Goal: Task Accomplishment & Management: Complete application form

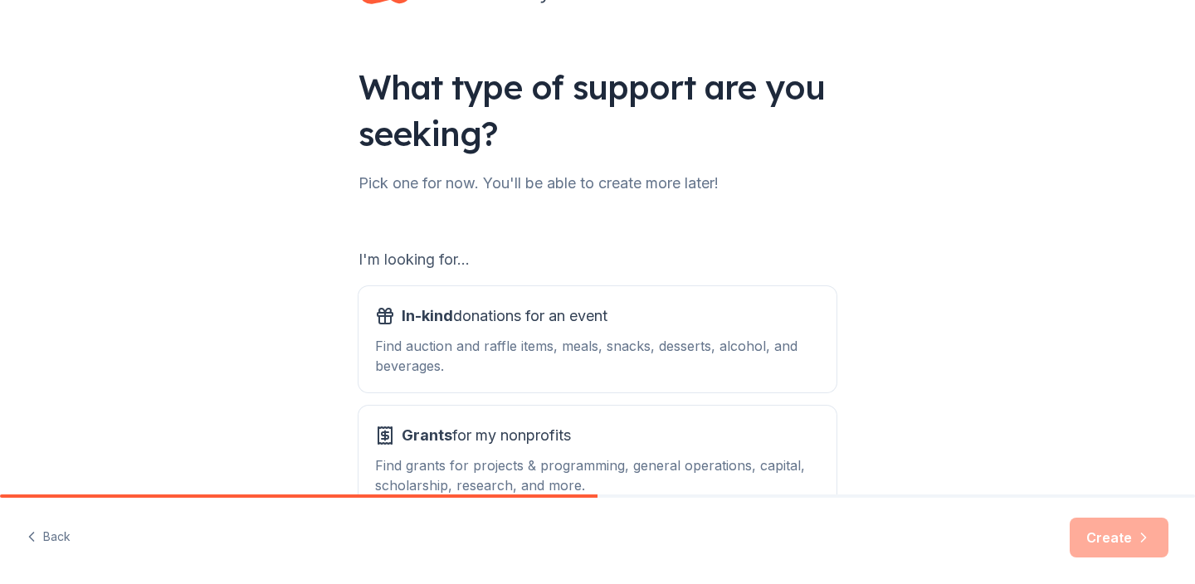
scroll to position [175, 0]
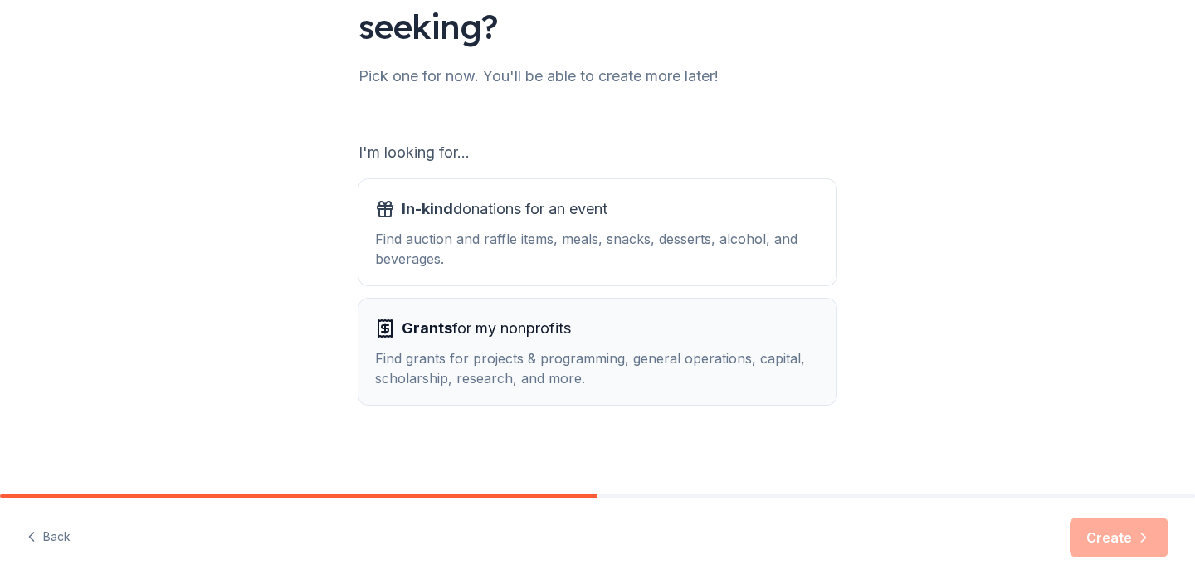
click at [725, 347] on div "Grants for my nonprofits Find grants for projects & programming, general operat…" at bounding box center [597, 351] width 445 height 73
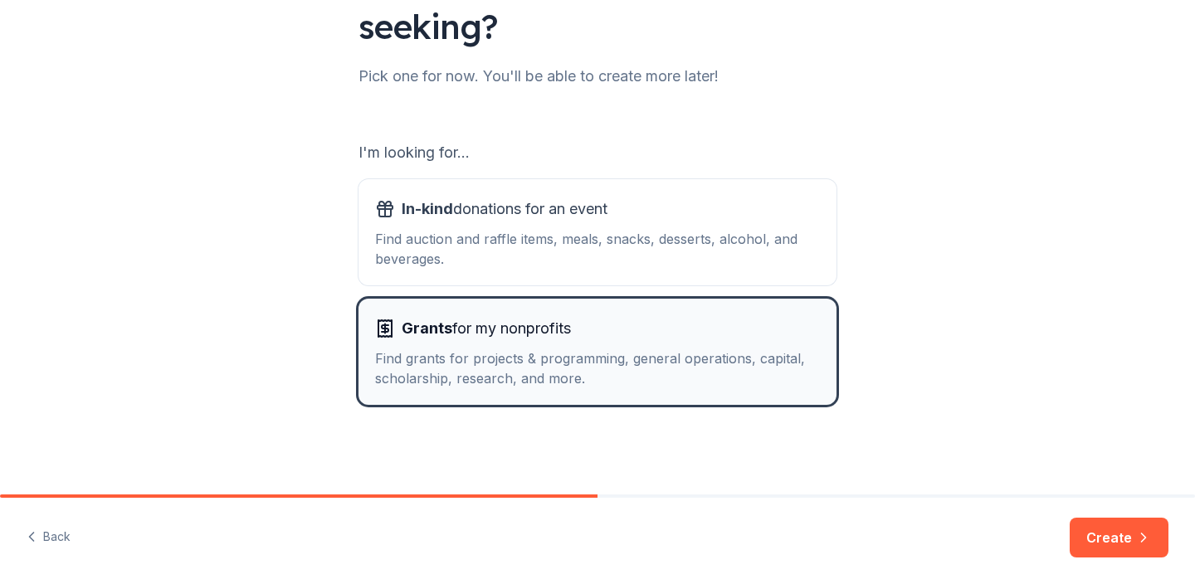
click at [725, 347] on div "Grants for my nonprofits Find grants for projects & programming, general operat…" at bounding box center [597, 351] width 445 height 73
click at [1113, 546] on button "Create" at bounding box center [1119, 538] width 99 height 40
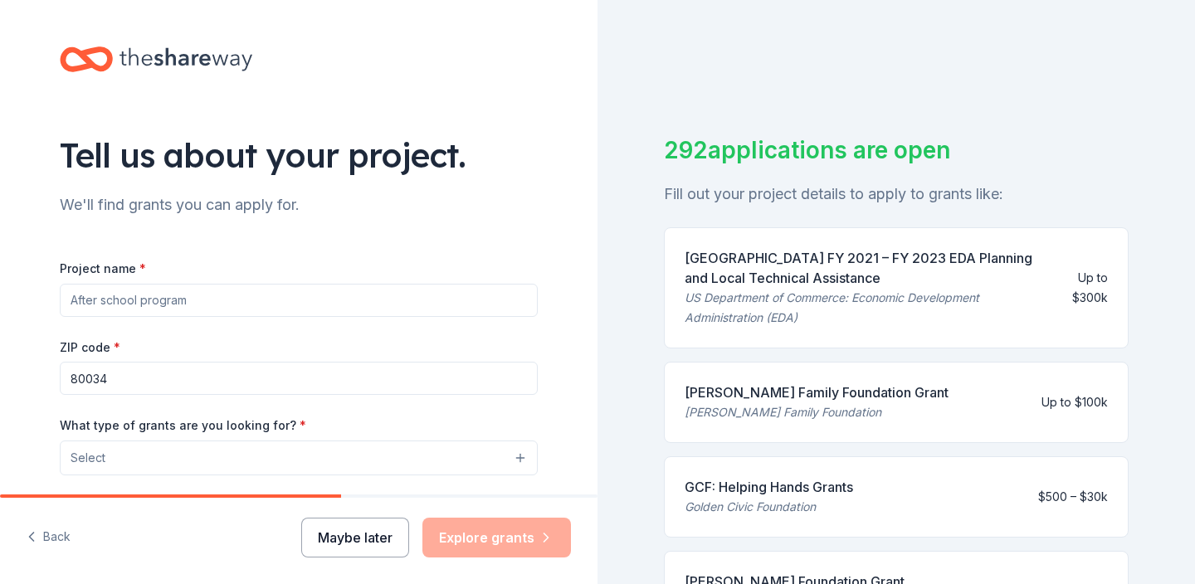
click at [346, 520] on button "Maybe later" at bounding box center [355, 538] width 108 height 40
click at [348, 535] on div "Maybe later Explore grants" at bounding box center [436, 538] width 270 height 40
click at [360, 539] on button "Maybe later" at bounding box center [355, 538] width 108 height 40
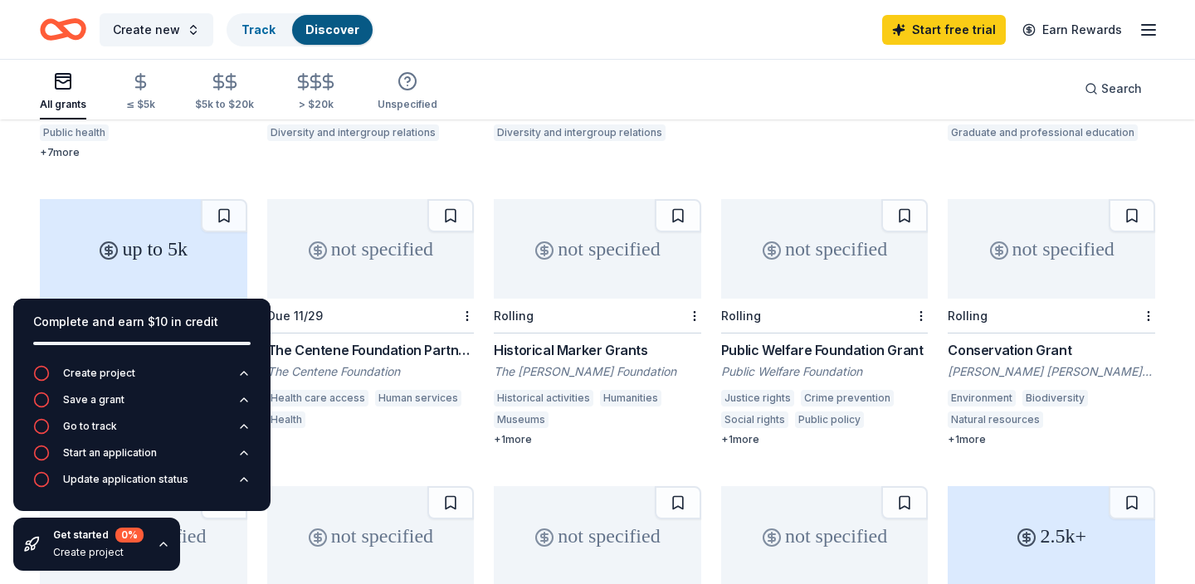
scroll to position [346, 0]
click at [37, 397] on icon "button" at bounding box center [41, 400] width 17 height 17
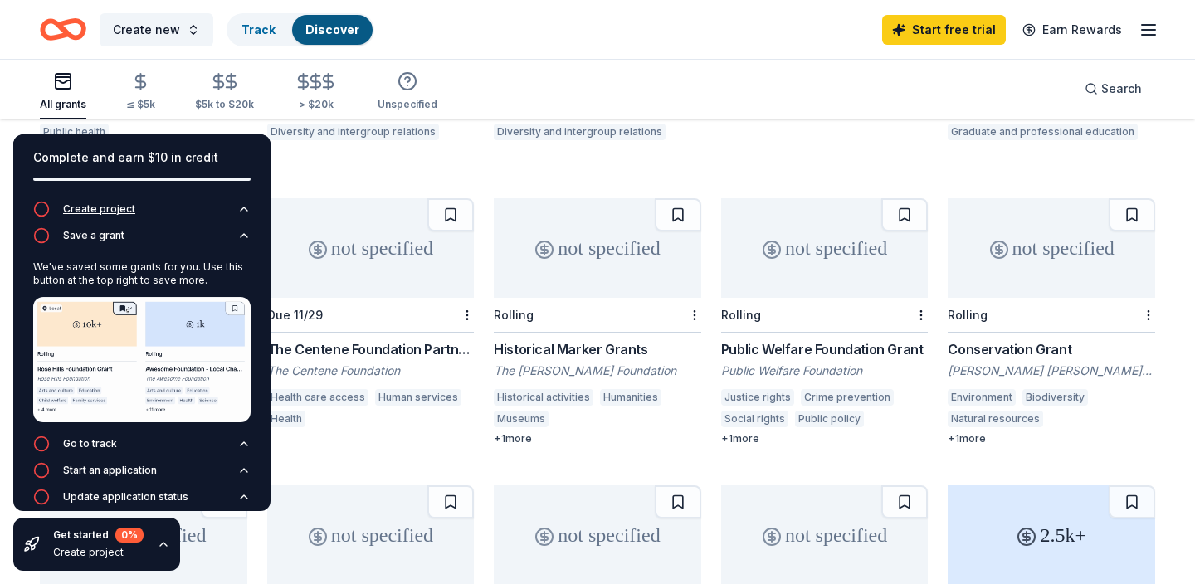
click at [42, 203] on icon "button" at bounding box center [41, 209] width 17 height 17
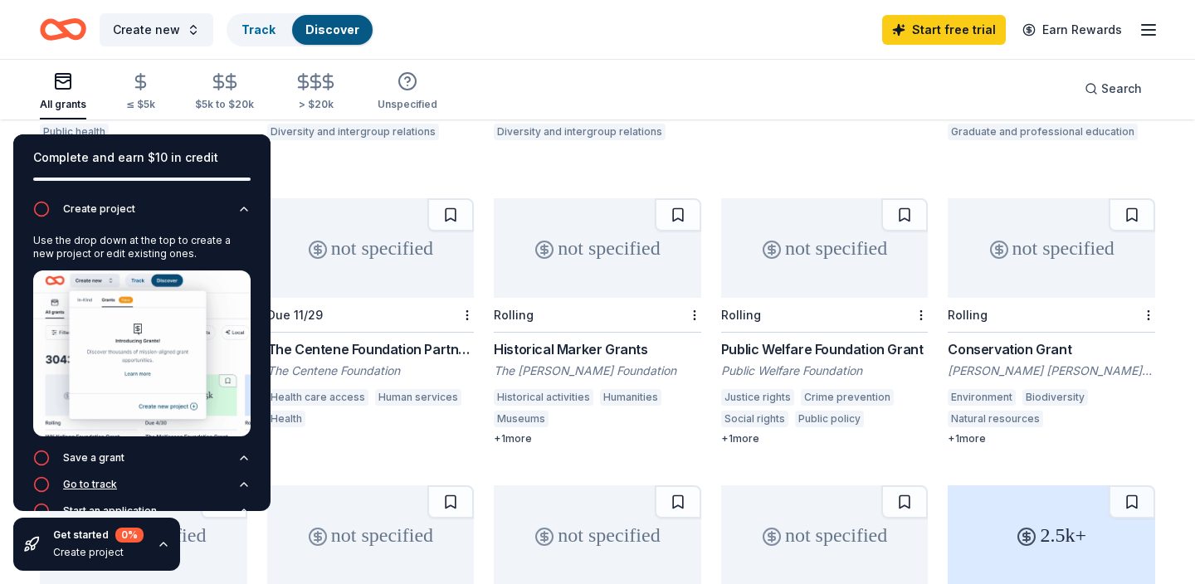
click at [37, 486] on icon "button" at bounding box center [41, 484] width 17 height 17
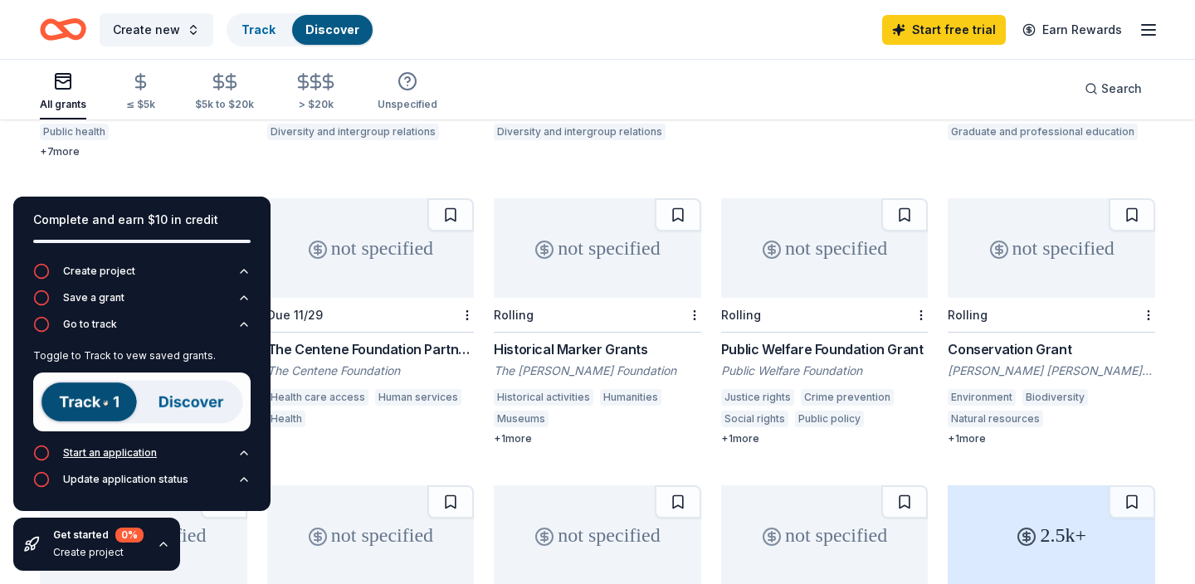
click at [43, 462] on button "Start an application" at bounding box center [141, 458] width 217 height 27
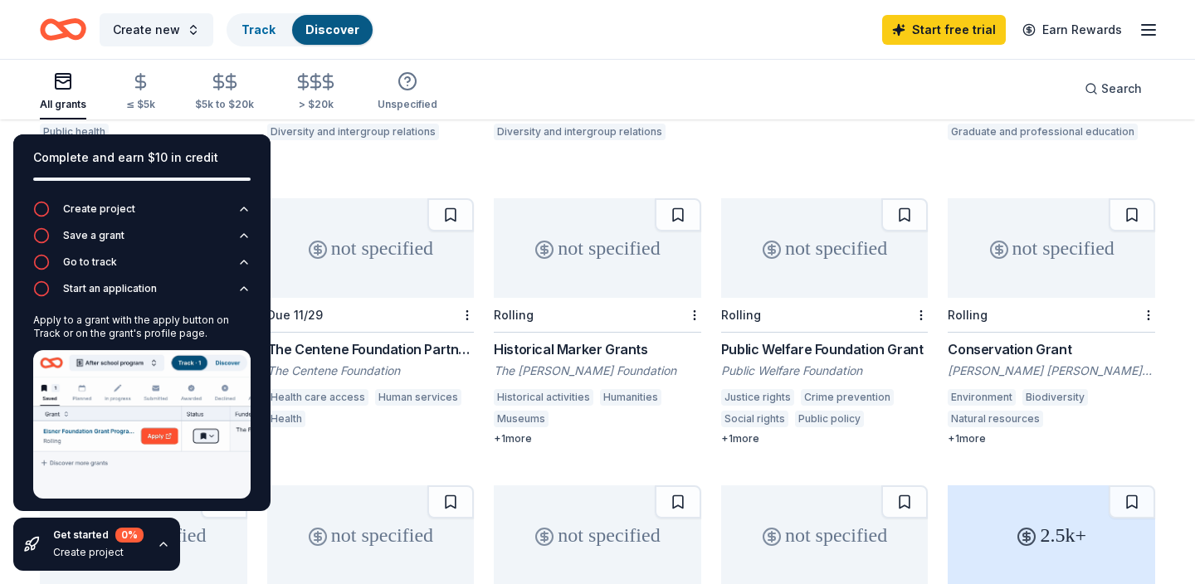
scroll to position [41, 0]
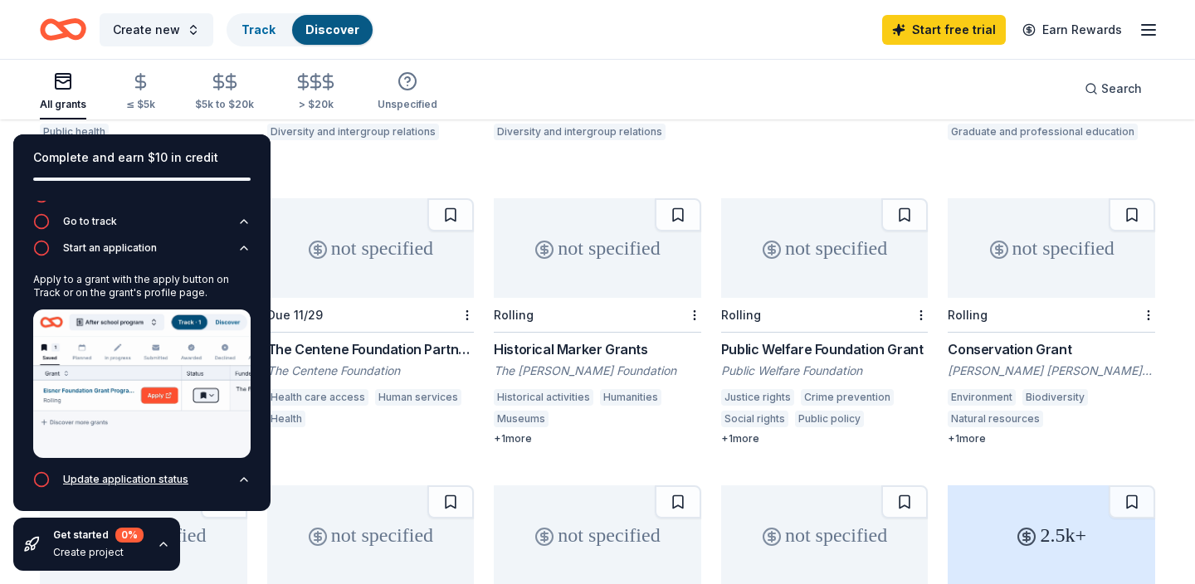
click at [42, 478] on icon "button" at bounding box center [41, 479] width 17 height 17
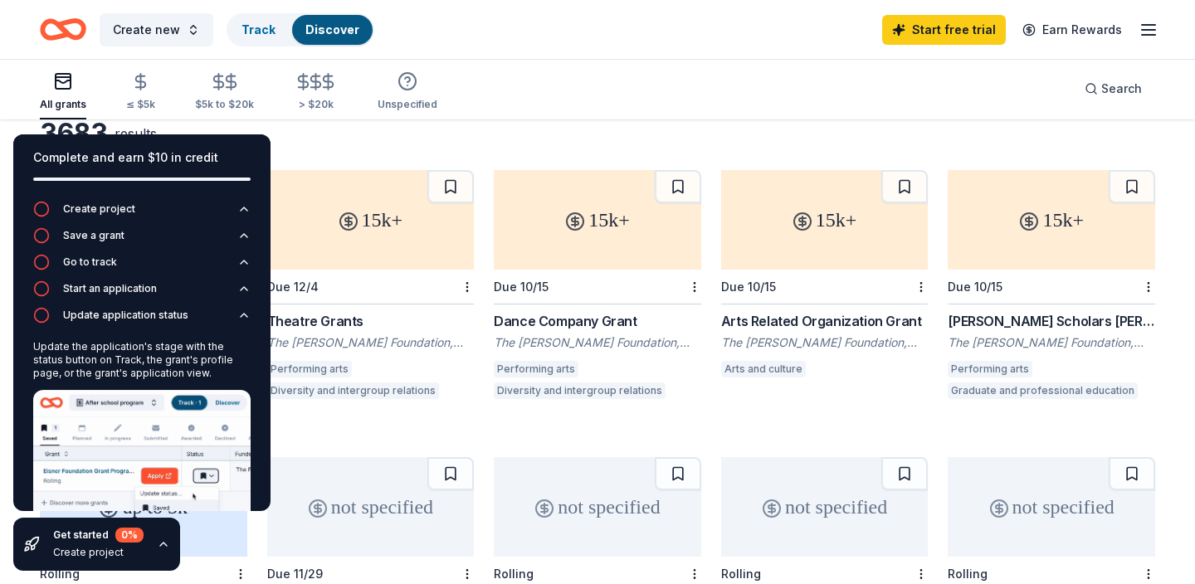
scroll to position [39, 0]
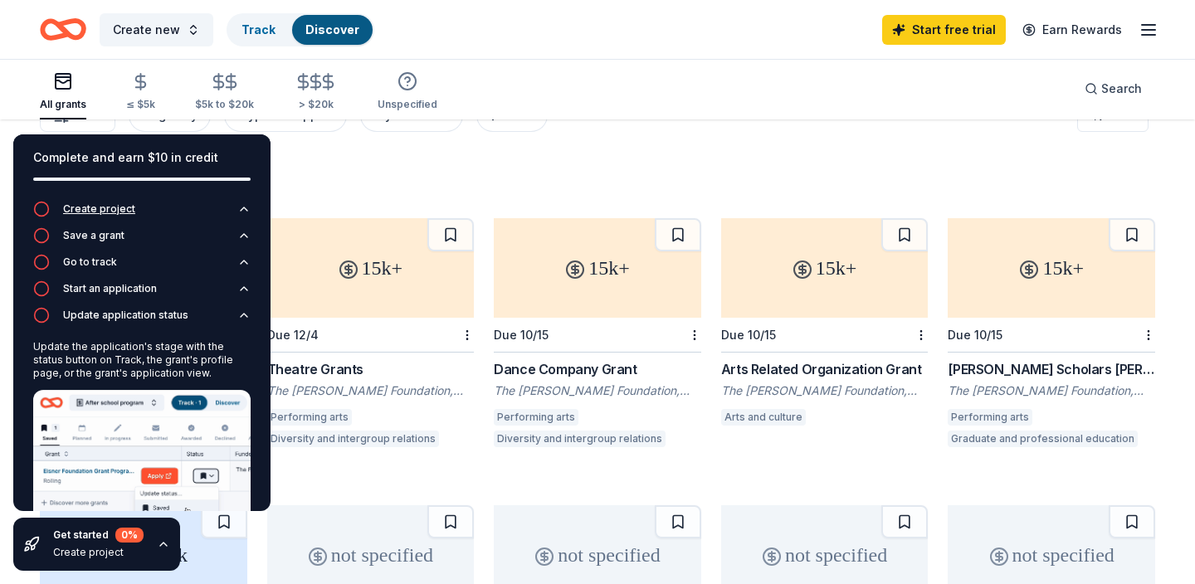
click at [86, 206] on div "Create project" at bounding box center [99, 209] width 72 height 13
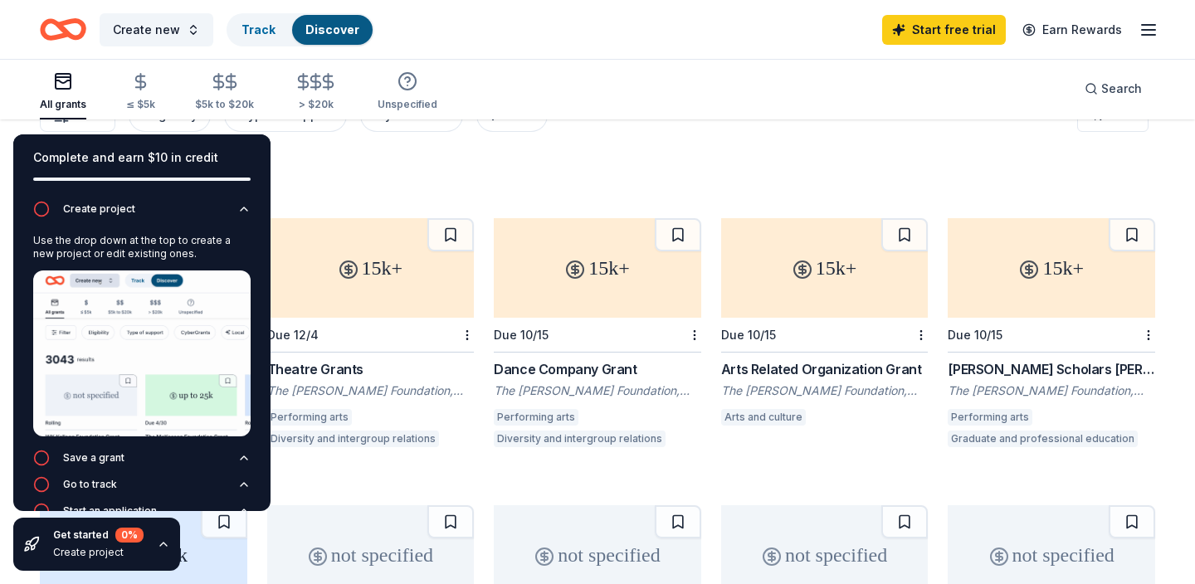
click at [115, 336] on img at bounding box center [141, 354] width 217 height 166
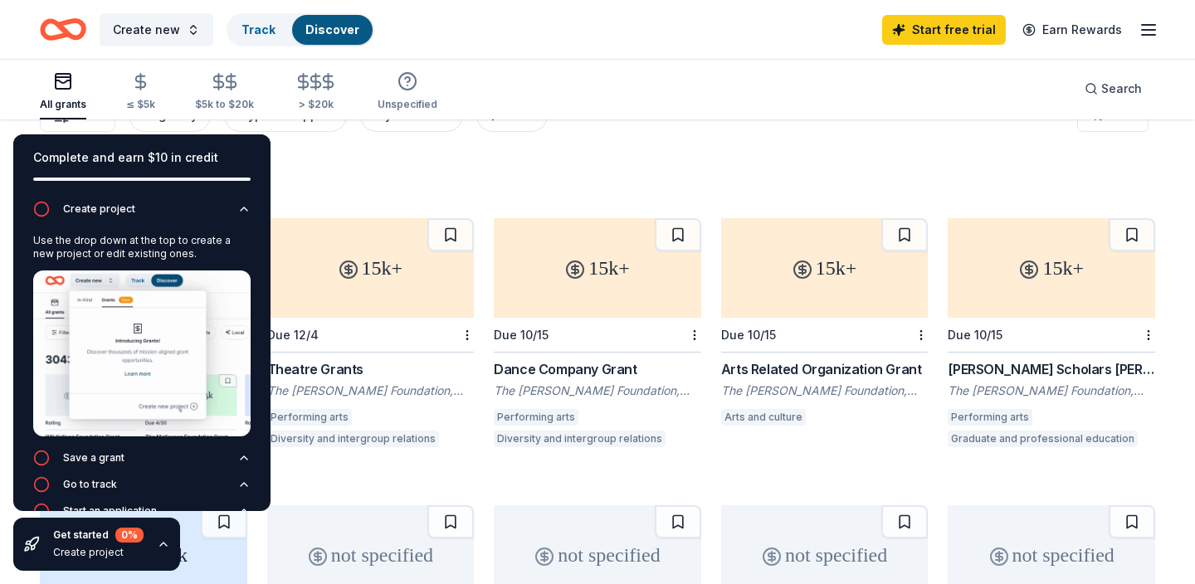
click at [212, 314] on img at bounding box center [141, 354] width 217 height 166
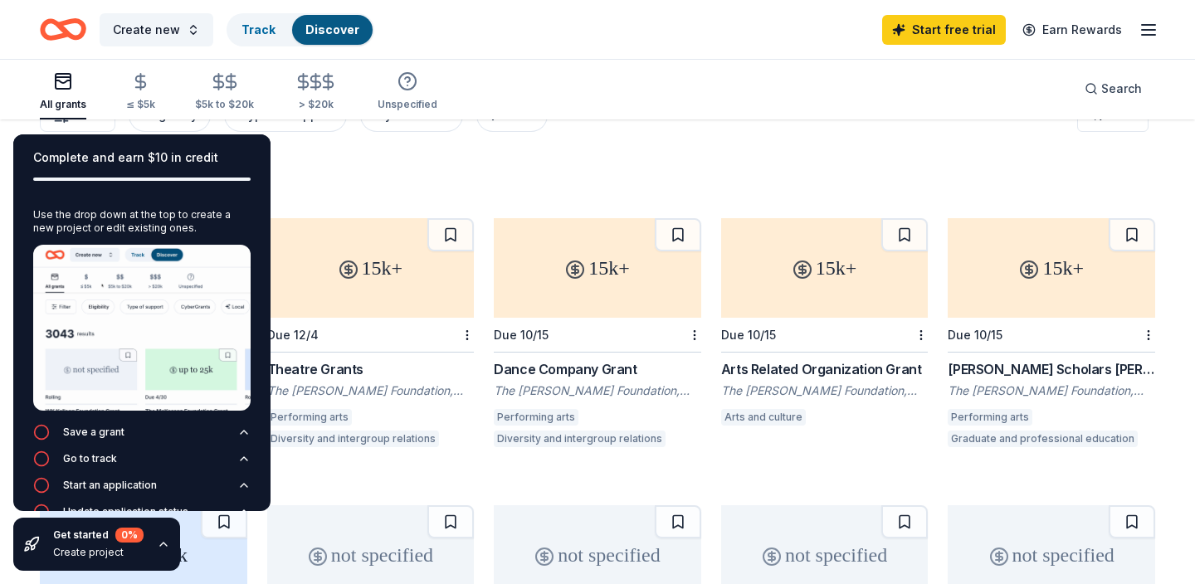
scroll to position [57, 0]
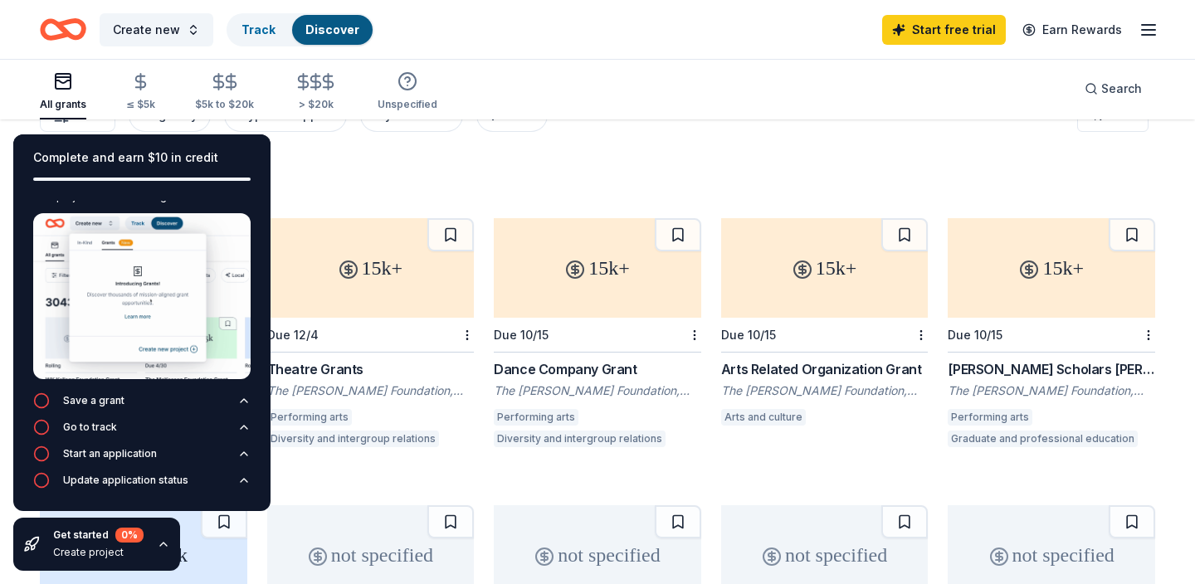
click at [342, 169] on div "3683 results" at bounding box center [598, 181] width 1116 height 33
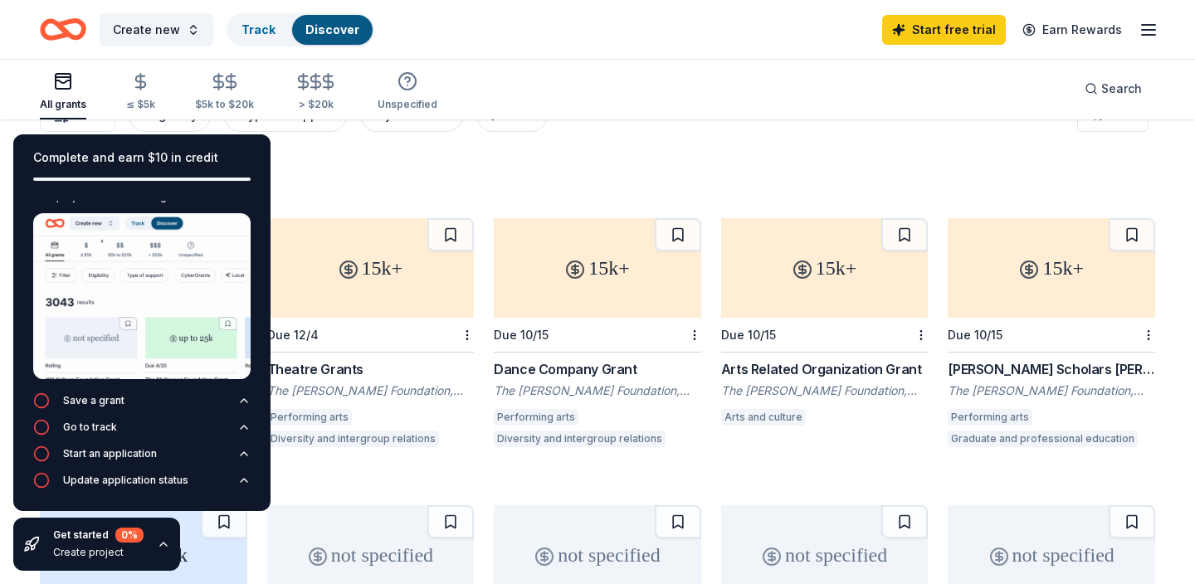
click at [170, 158] on div "Complete and earn $10 in credit" at bounding box center [141, 158] width 217 height 20
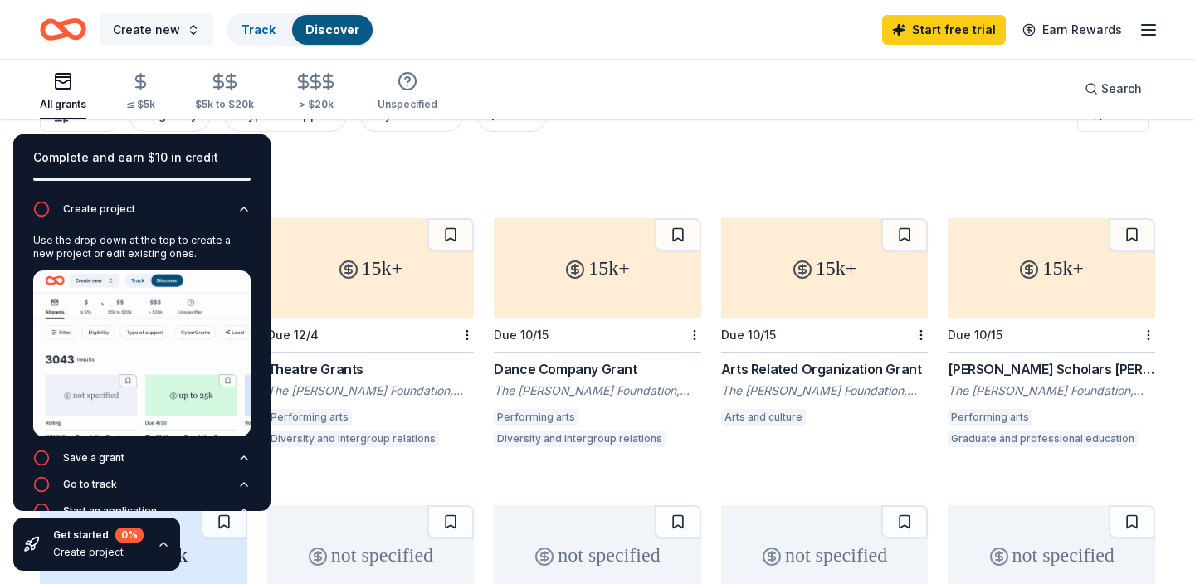
click at [166, 25] on span "Create new" at bounding box center [146, 30] width 67 height 20
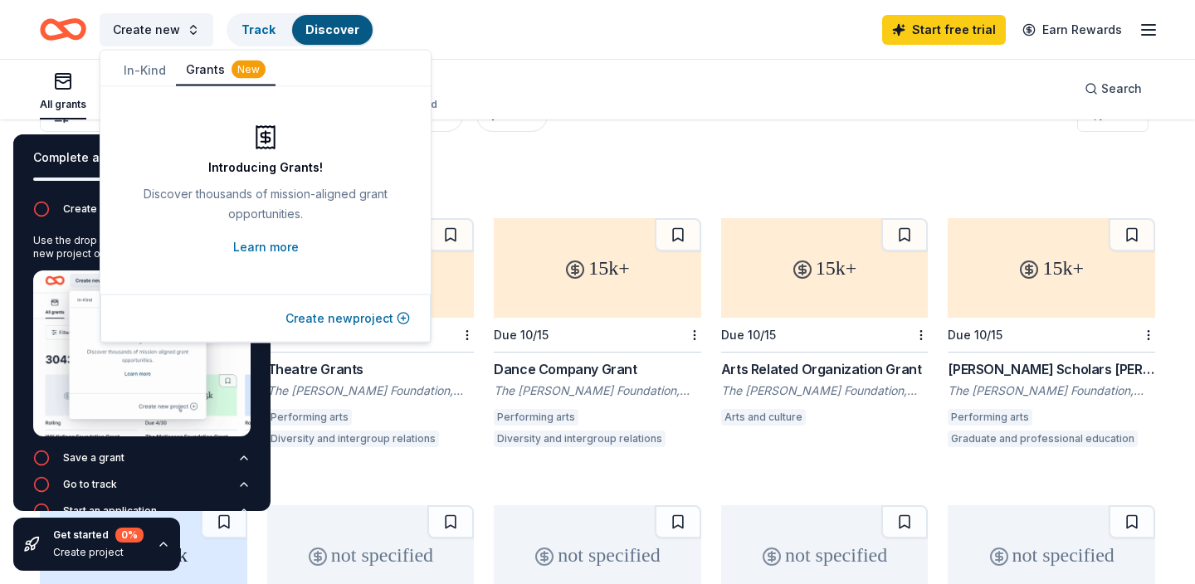
click at [315, 315] on button "Create new project" at bounding box center [348, 319] width 125 height 20
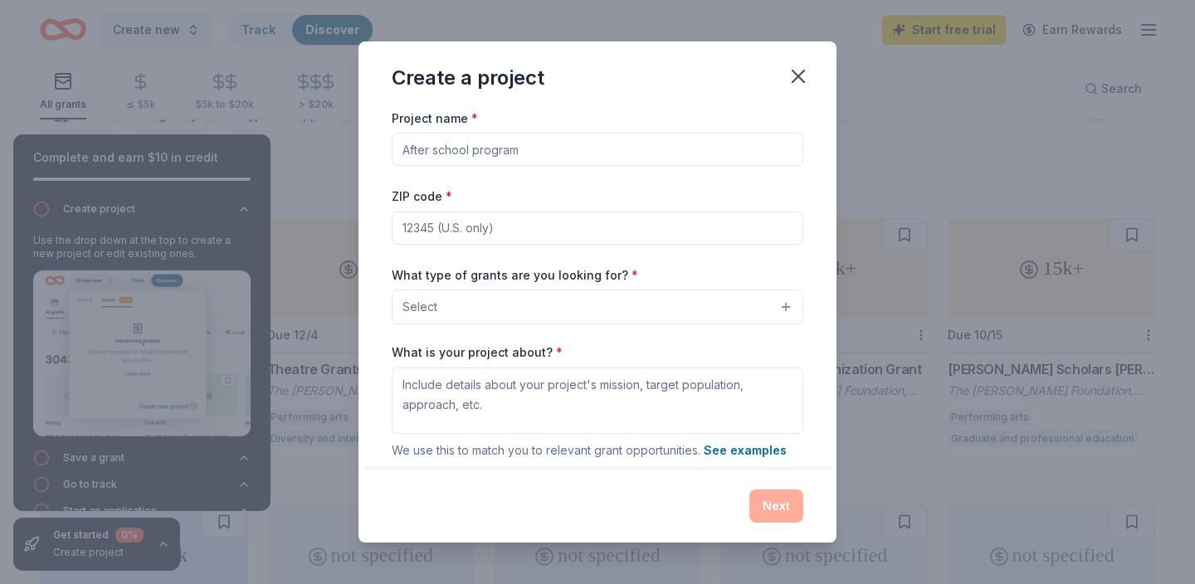
click at [470, 146] on input "Project name *" at bounding box center [598, 149] width 412 height 33
type input "Level Up Academy"
click at [471, 224] on input "ZIP code *" at bounding box center [598, 228] width 412 height 33
type input "80202"
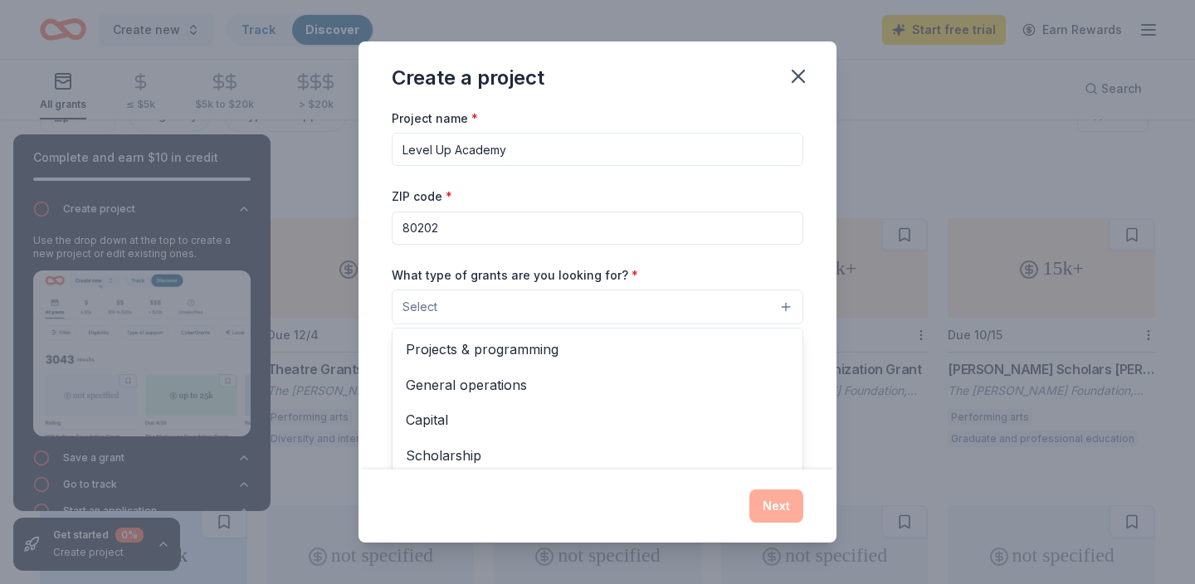
click at [471, 307] on button "Select" at bounding box center [598, 307] width 412 height 35
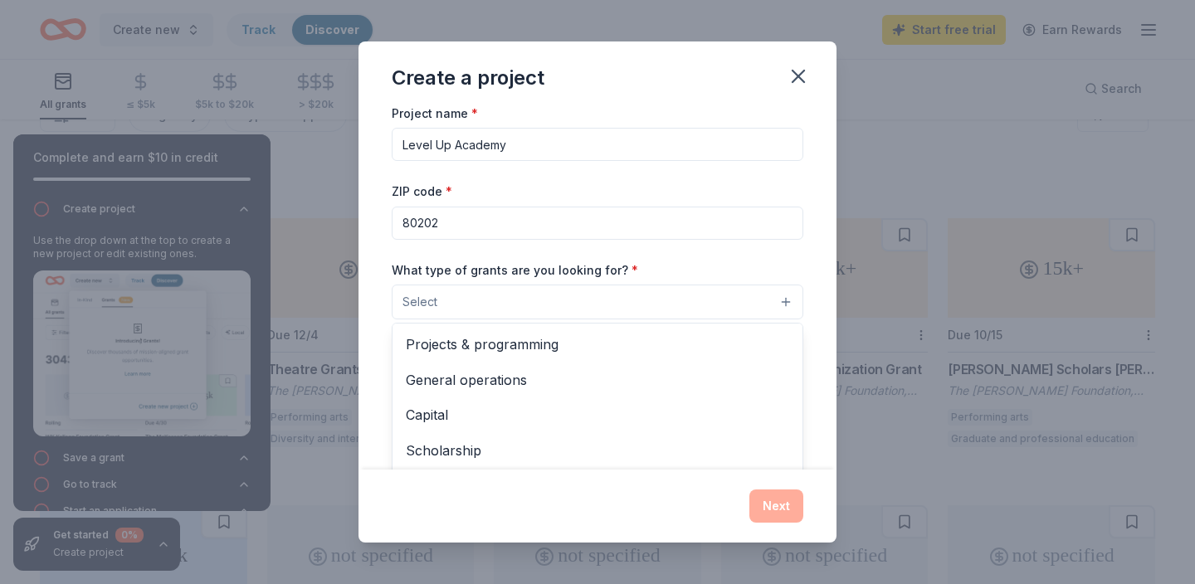
click at [442, 148] on div "Project name * Level Up Academy ZIP code * 80202 What type of grants are you lo…" at bounding box center [598, 331] width 412 height 456
click at [442, 148] on input "Level Up Academy" at bounding box center [598, 144] width 412 height 33
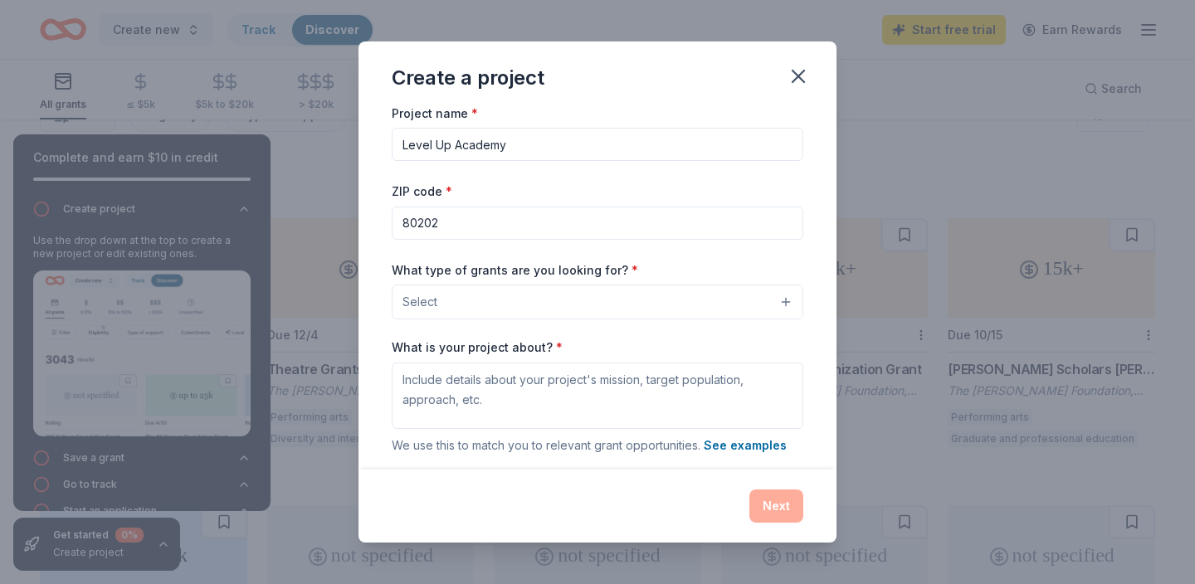
click at [442, 148] on input "Level Up Academy" at bounding box center [598, 144] width 412 height 33
type input "GBC"
click at [462, 303] on button "Select" at bounding box center [598, 302] width 412 height 35
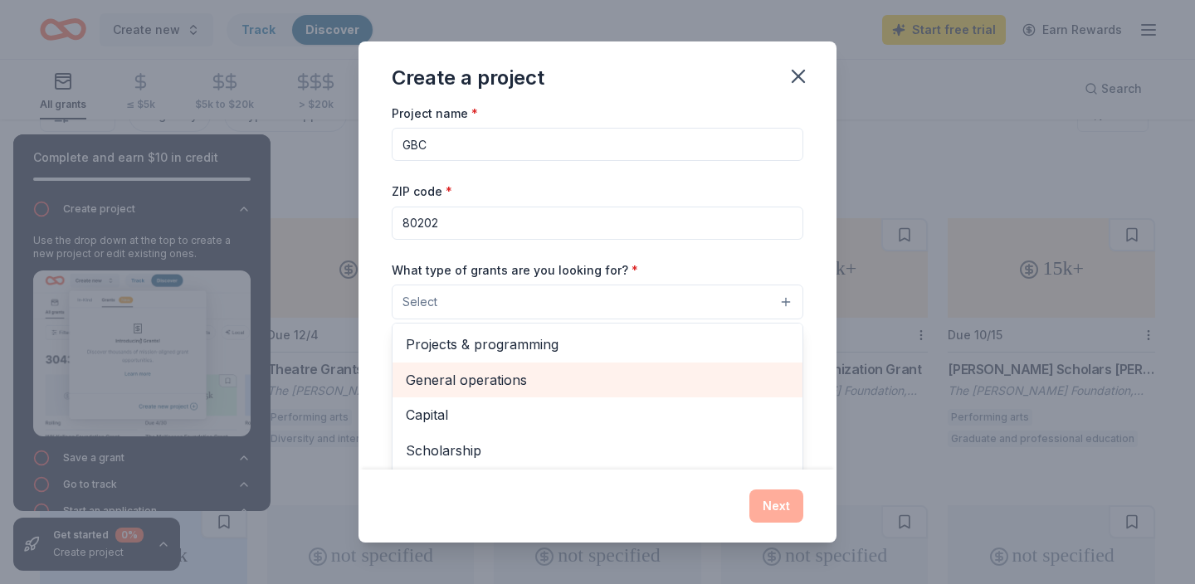
click at [461, 377] on span "General operations" at bounding box center [597, 380] width 383 height 22
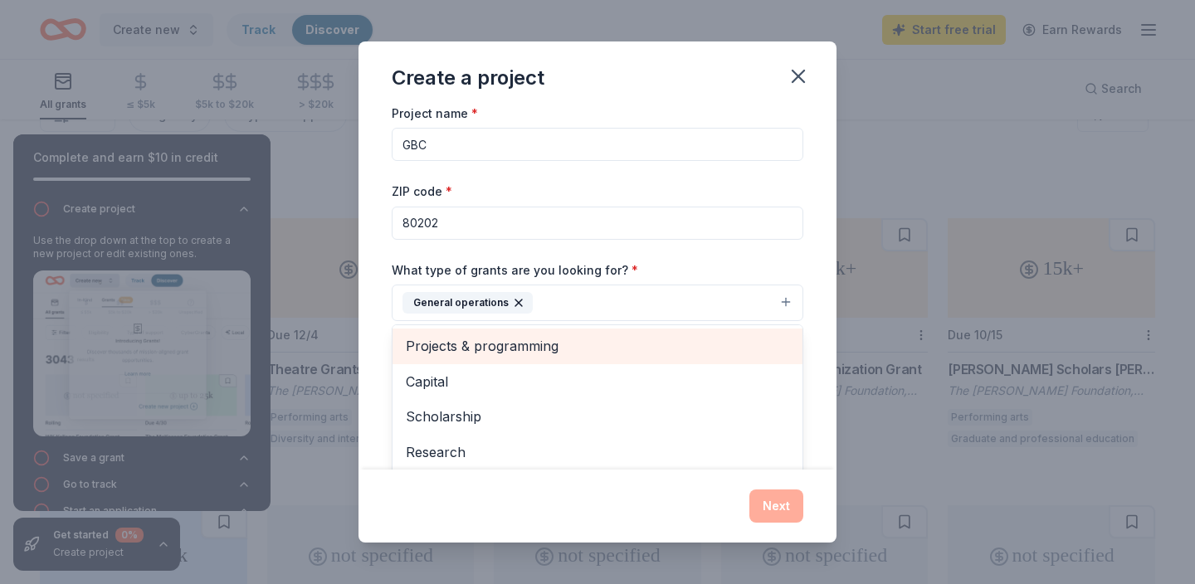
click at [509, 348] on span "Projects & programming" at bounding box center [597, 346] width 383 height 22
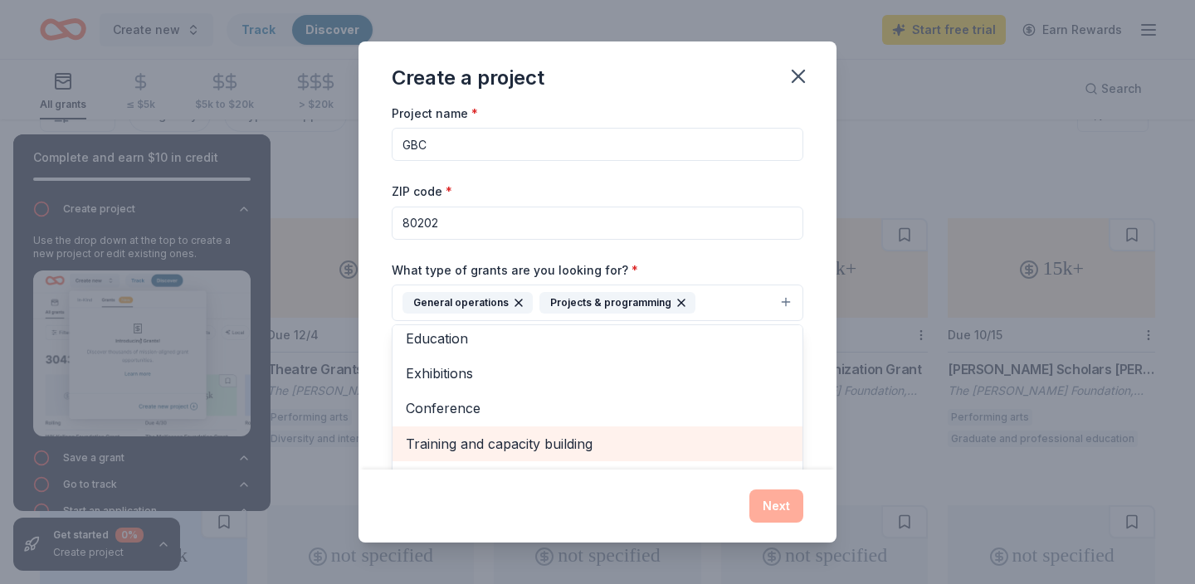
scroll to position [115, 0]
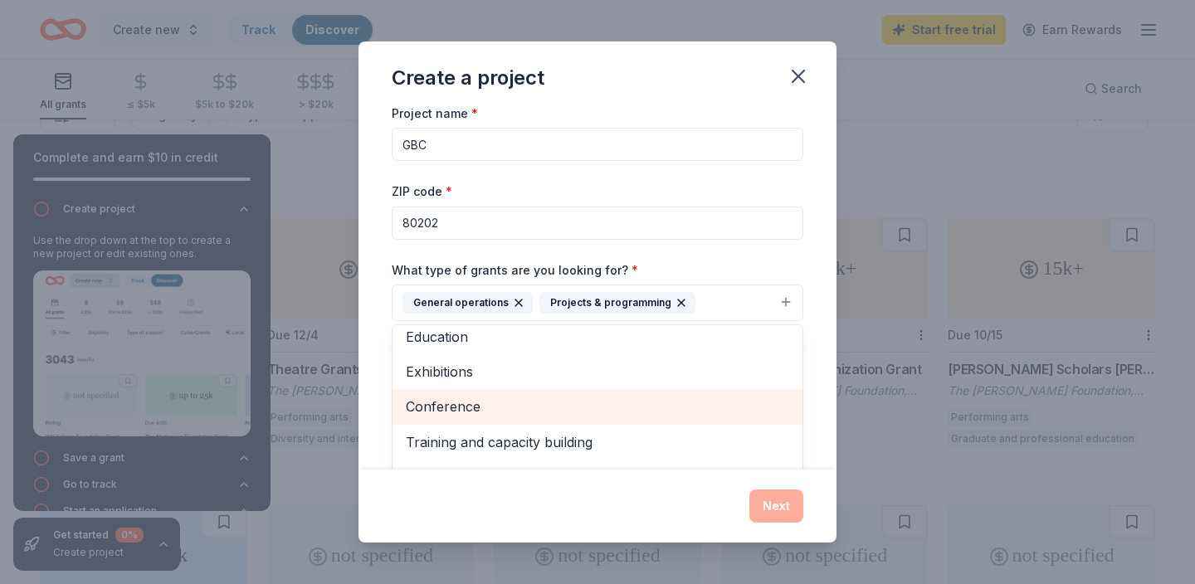
click at [495, 410] on span "Conference" at bounding box center [597, 407] width 383 height 22
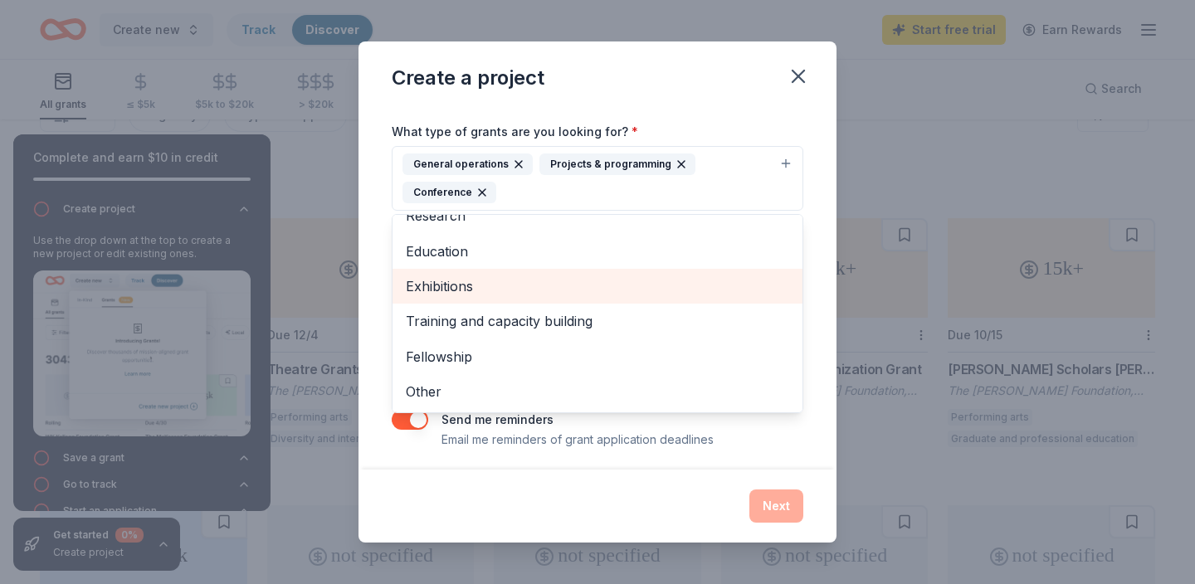
scroll to position [149, 0]
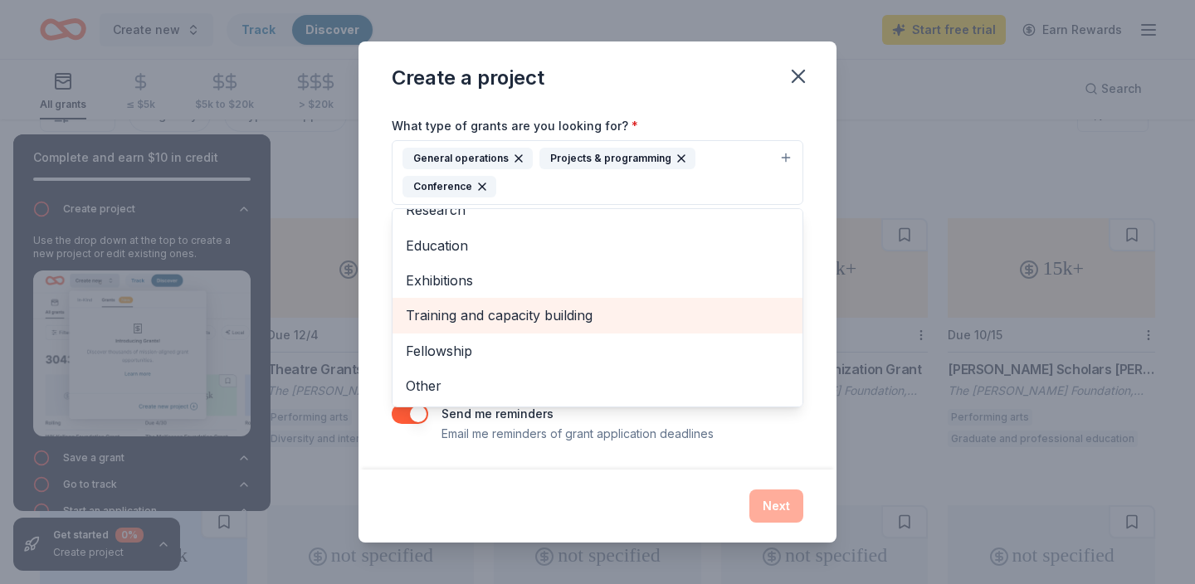
click at [488, 327] on div "Training and capacity building" at bounding box center [598, 315] width 410 height 35
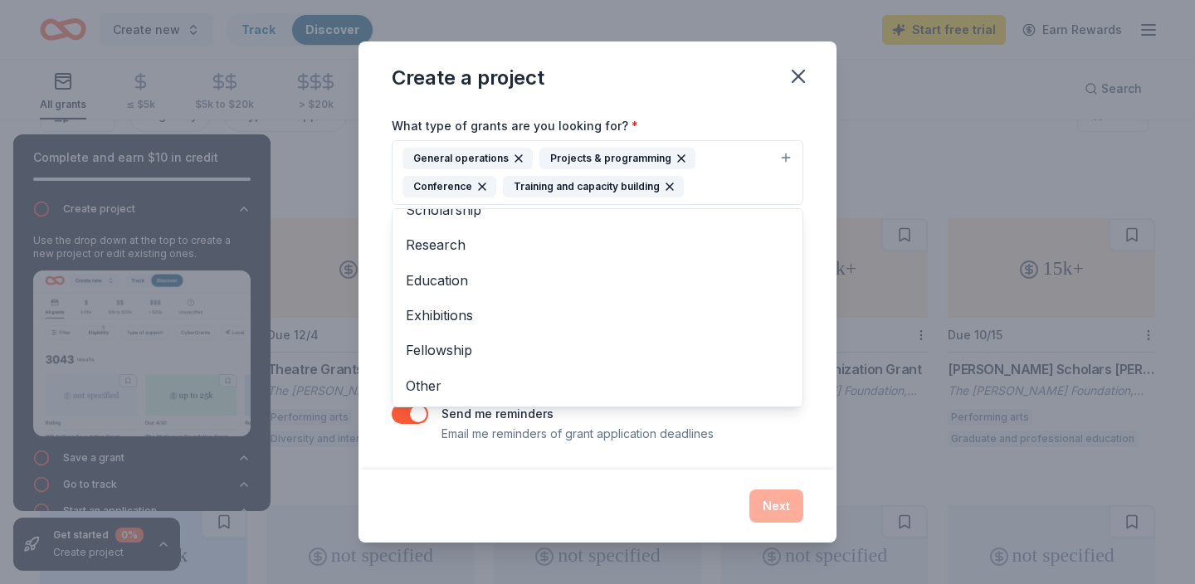
click at [793, 430] on div "Project name * GBC ZIP code * 80202 What type of grants are you looking for? * …" at bounding box center [598, 201] width 412 height 486
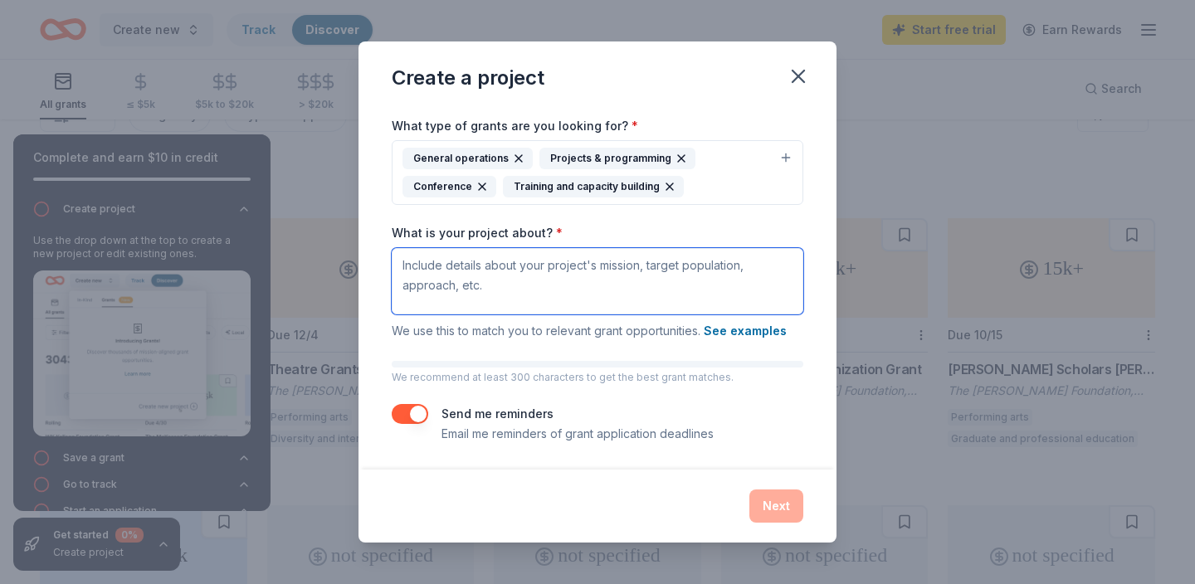
click at [444, 282] on textarea "What is your project about? *" at bounding box center [598, 281] width 412 height 66
paste textarea "Good Business Colorado is a grassroots organization of employers and entreprene…"
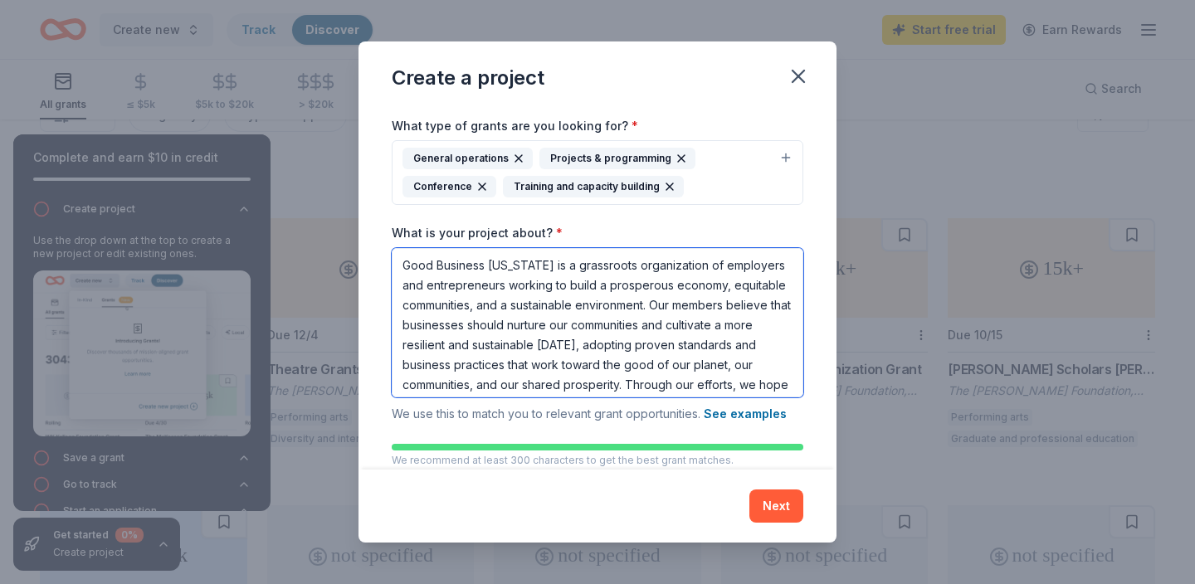
scroll to position [75, 0]
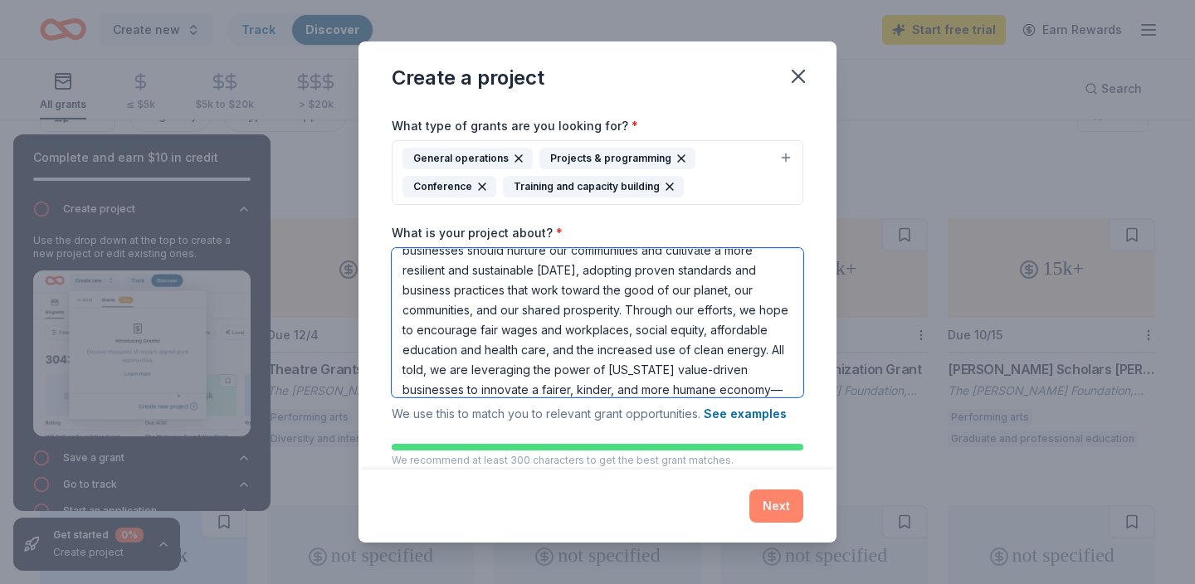
type textarea "Good Business Colorado is a grassroots organization of employers and entreprene…"
click at [773, 512] on button "Next" at bounding box center [777, 506] width 54 height 33
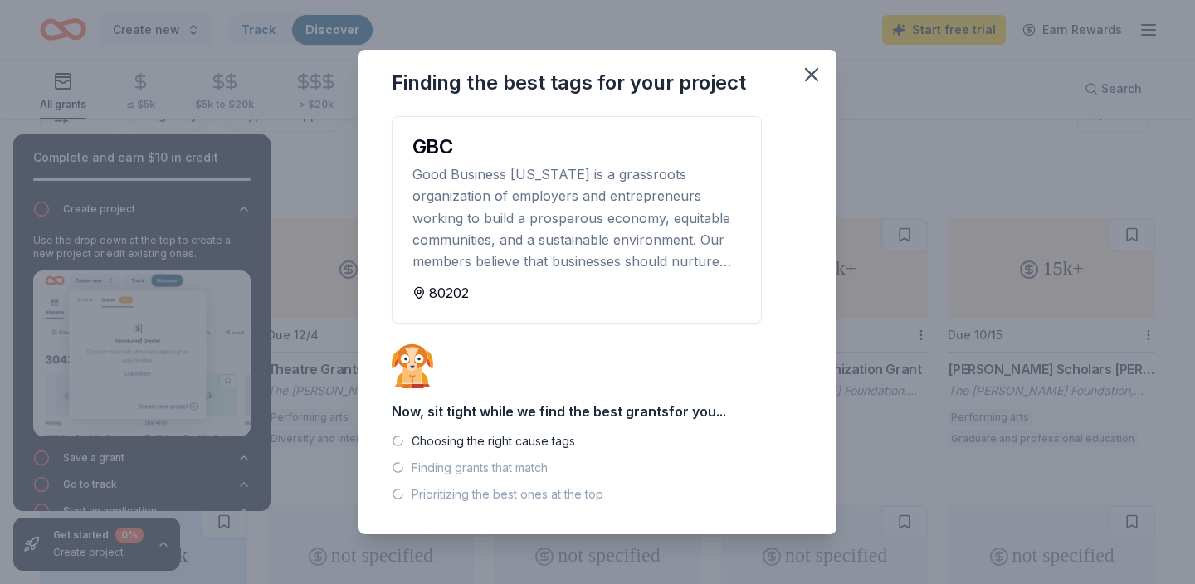
scroll to position [0, 0]
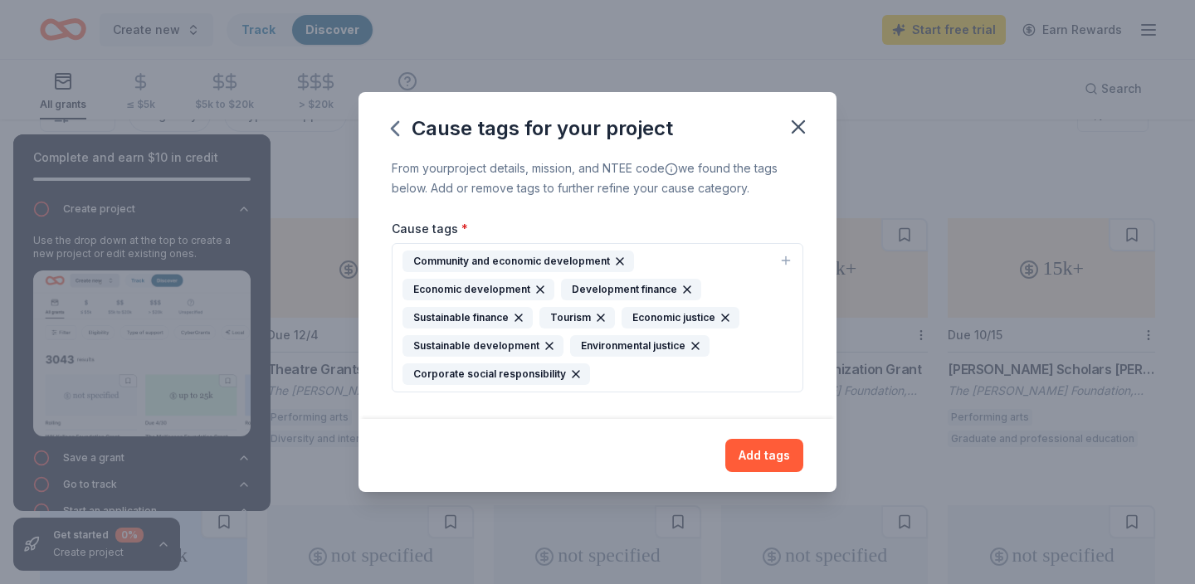
click at [516, 321] on icon "button" at bounding box center [518, 317] width 13 height 13
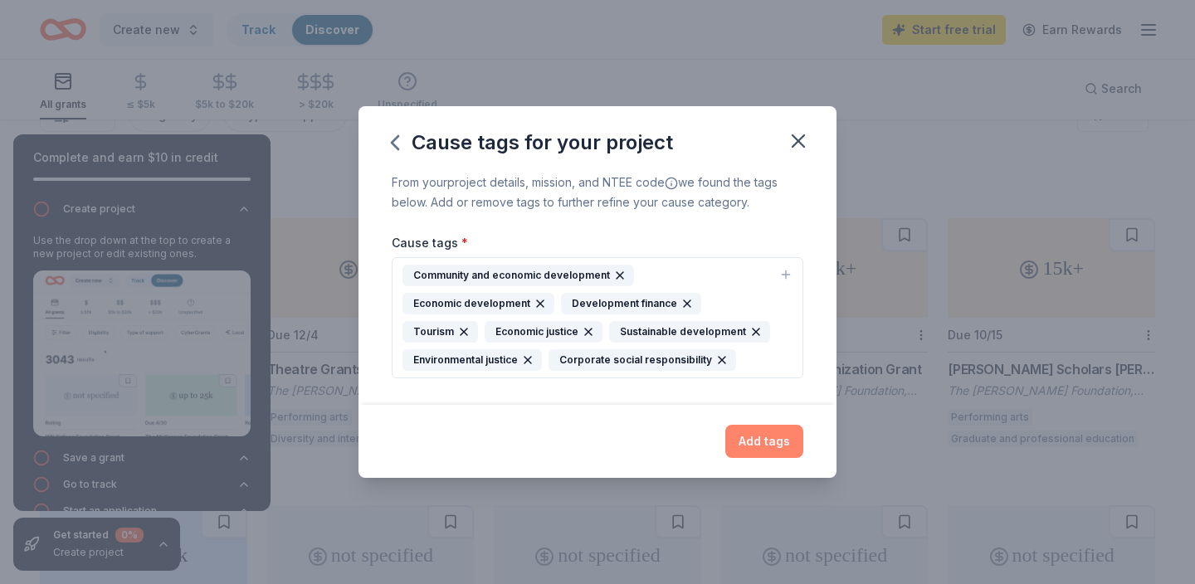
click at [756, 443] on button "Add tags" at bounding box center [764, 441] width 78 height 33
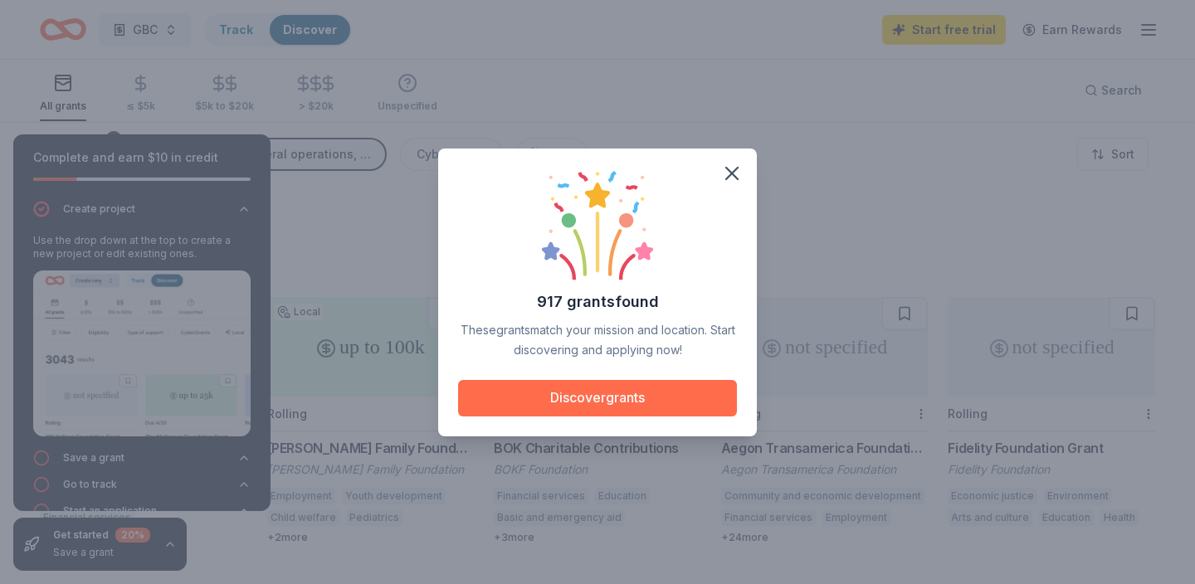
click at [599, 398] on button "Discover grants" at bounding box center [597, 398] width 279 height 37
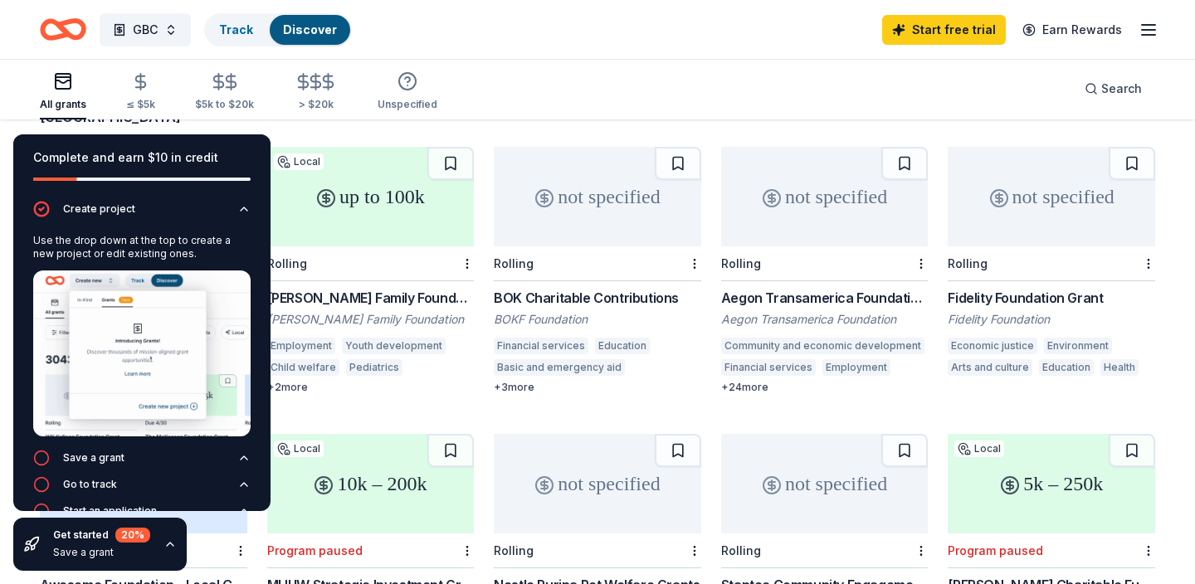
scroll to position [151, 0]
drag, startPoint x: 241, startPoint y: 148, endPoint x: 159, endPoint y: 224, distance: 112.2
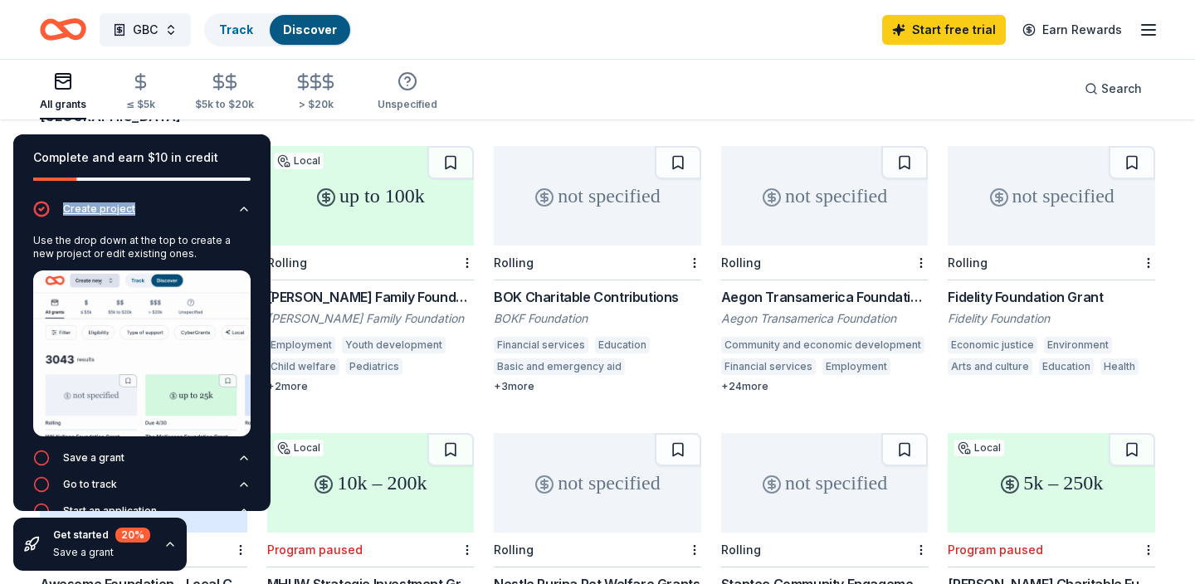
click at [159, 224] on div "Complete and earn $10 in credit Create project Use the drop down at the top to …" at bounding box center [141, 322] width 257 height 377
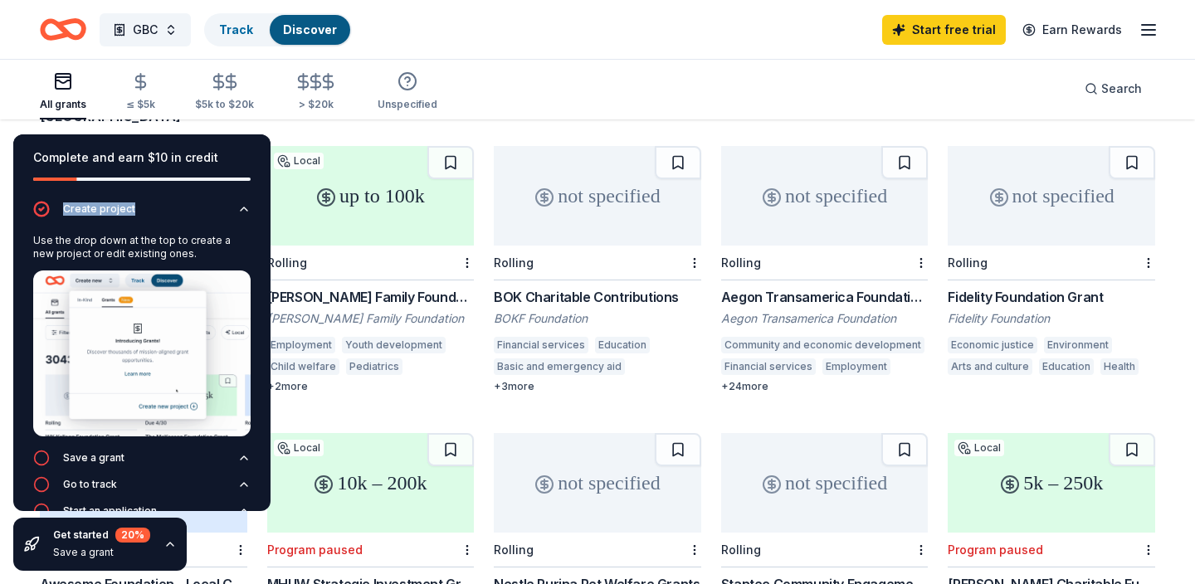
click at [222, 148] on div "Complete and earn $10 in credit" at bounding box center [141, 158] width 217 height 20
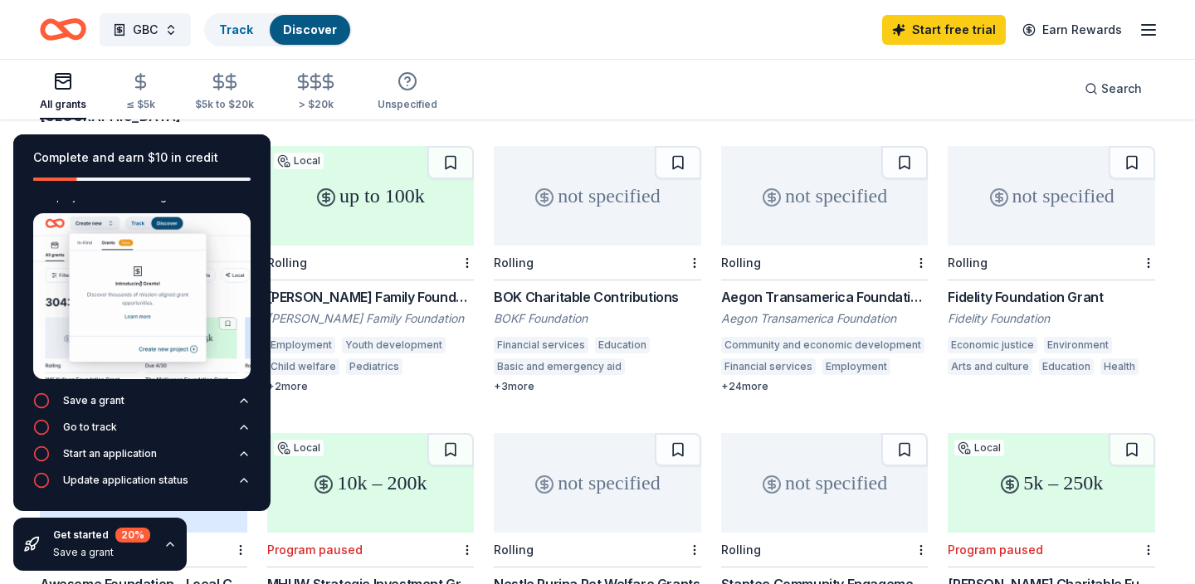
click at [586, 97] on div "All grants ≤ $5k $5k to $20k > $20k Unspecified Search" at bounding box center [598, 88] width 1116 height 61
drag, startPoint x: 24, startPoint y: 144, endPoint x: 74, endPoint y: 198, distance: 73.4
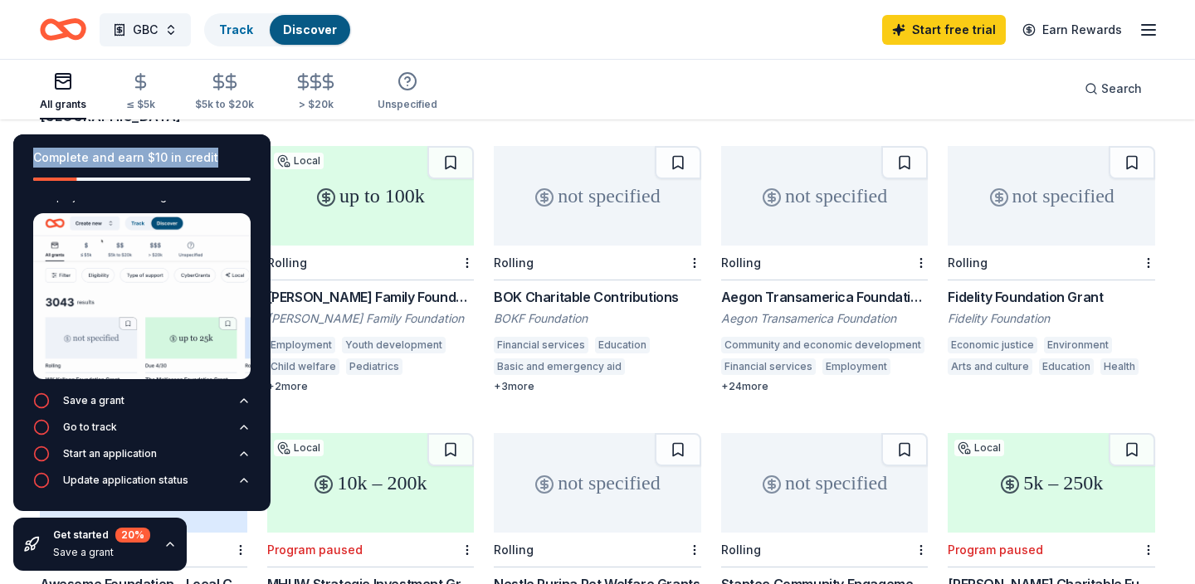
click at [74, 198] on div "Complete and earn $10 in credit" at bounding box center [141, 167] width 257 height 66
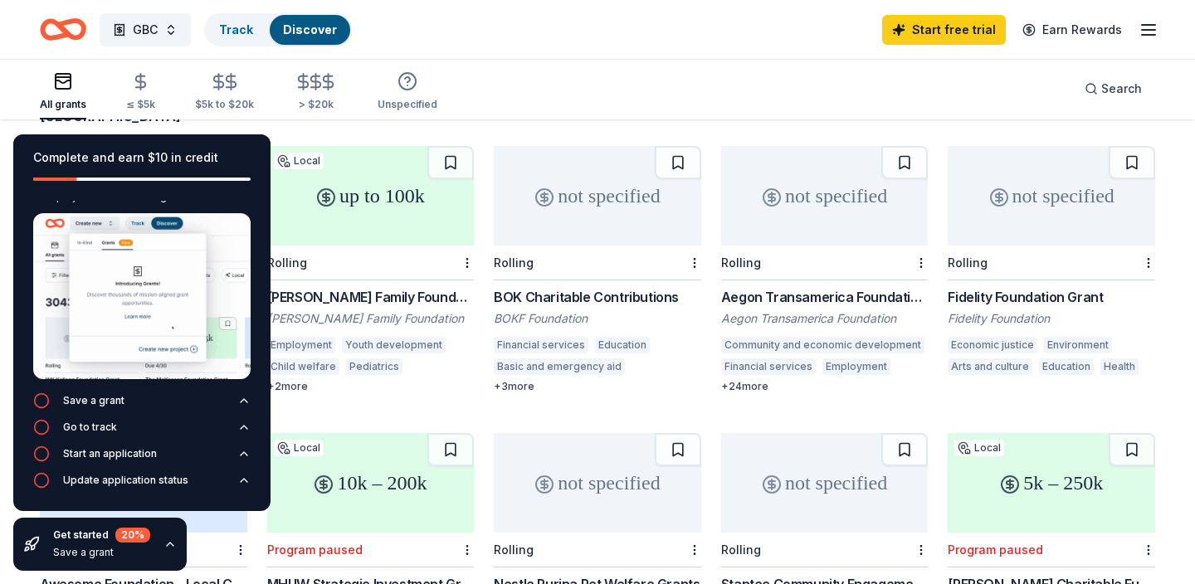
click at [247, 151] on div "Complete and earn $10 in credit" at bounding box center [141, 158] width 217 height 20
click at [173, 544] on icon "button" at bounding box center [170, 544] width 13 height 13
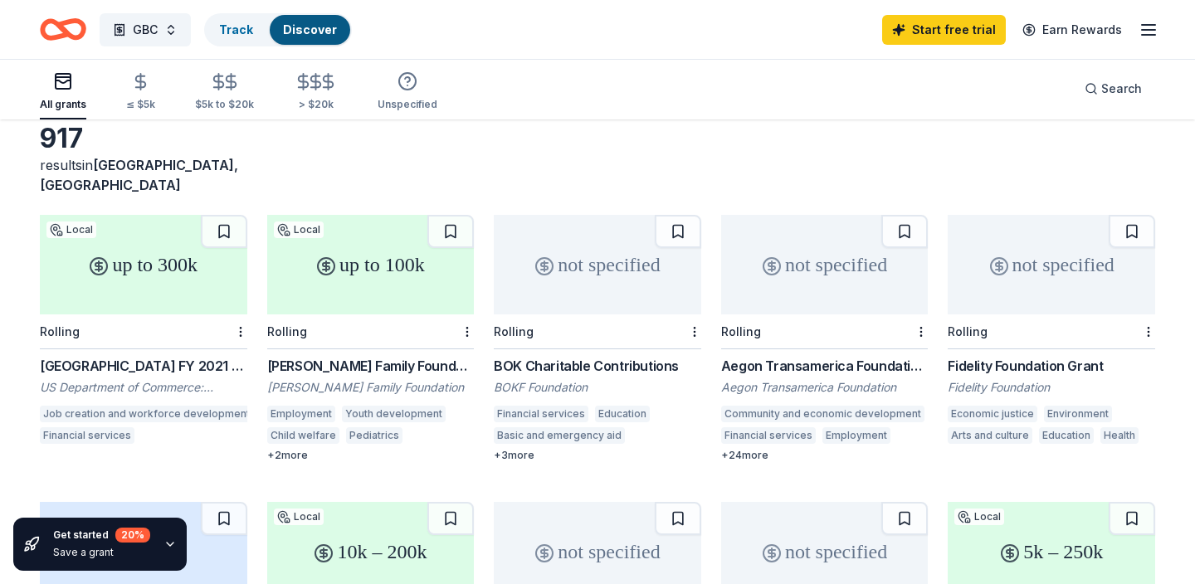
scroll to position [83, 0]
click at [175, 355] on div "Denver FY 2021 – FY 2023 EDA Planning and Local Technical Assistance" at bounding box center [144, 365] width 208 height 20
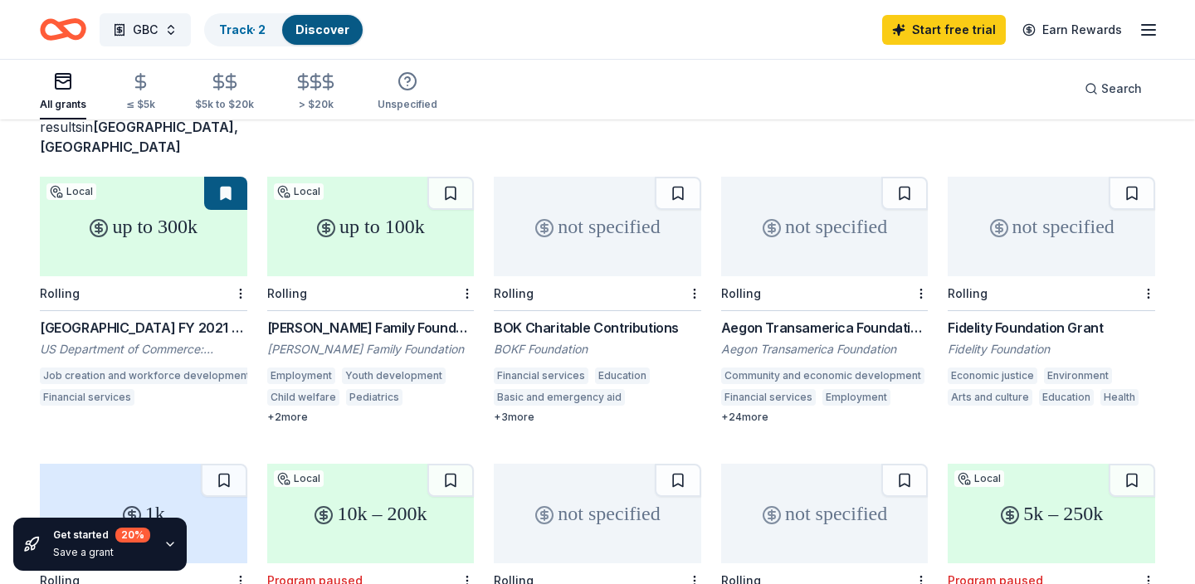
scroll to position [118, 0]
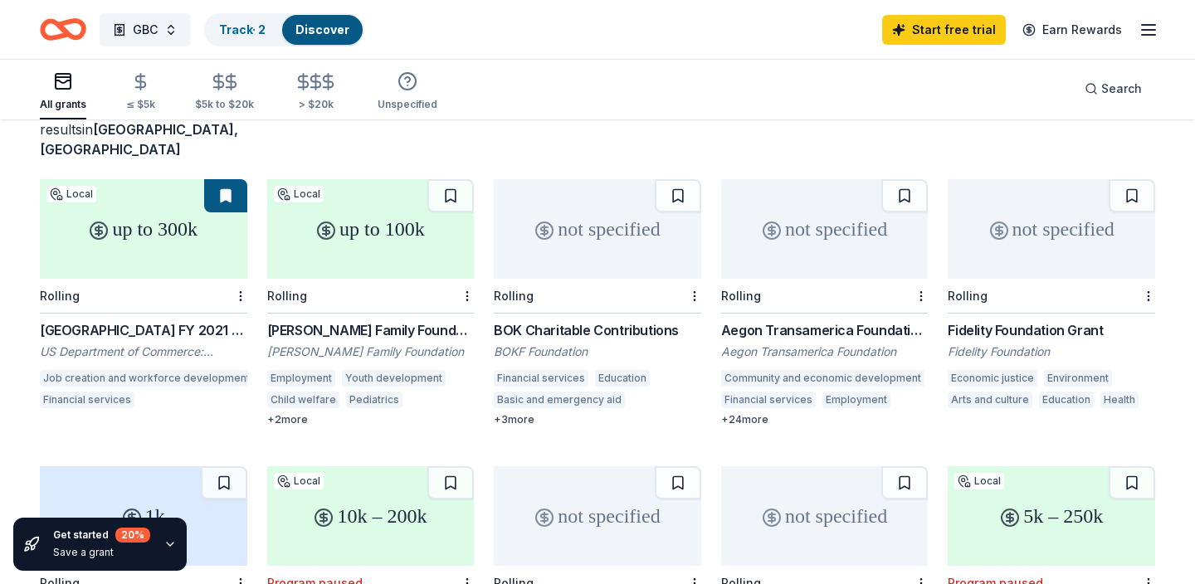
click at [374, 242] on div "up to 100k" at bounding box center [371, 229] width 208 height 100
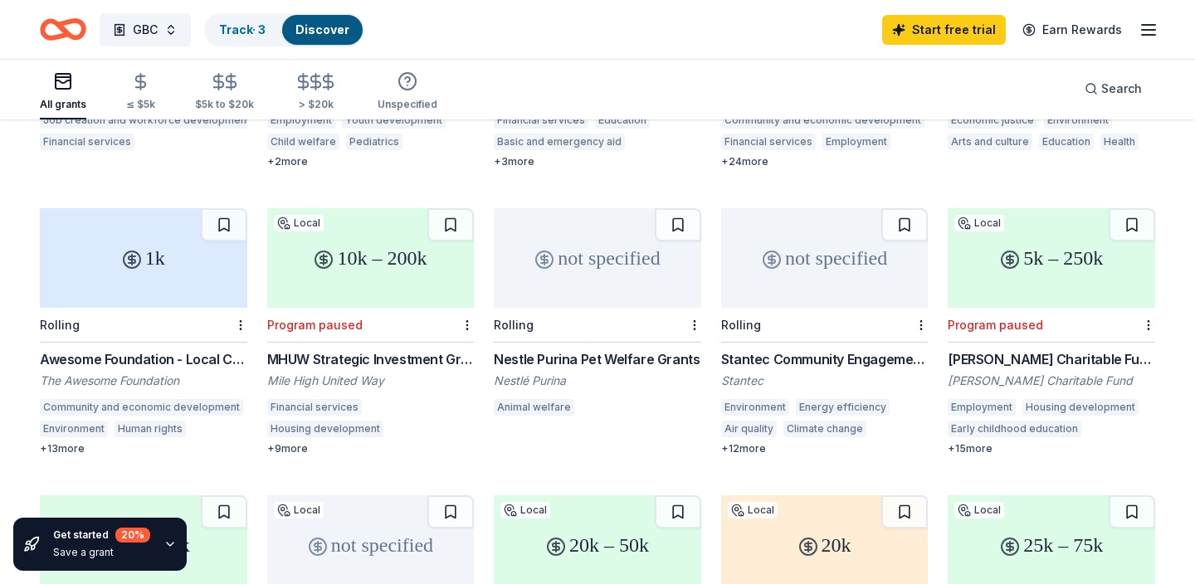
scroll to position [379, 0]
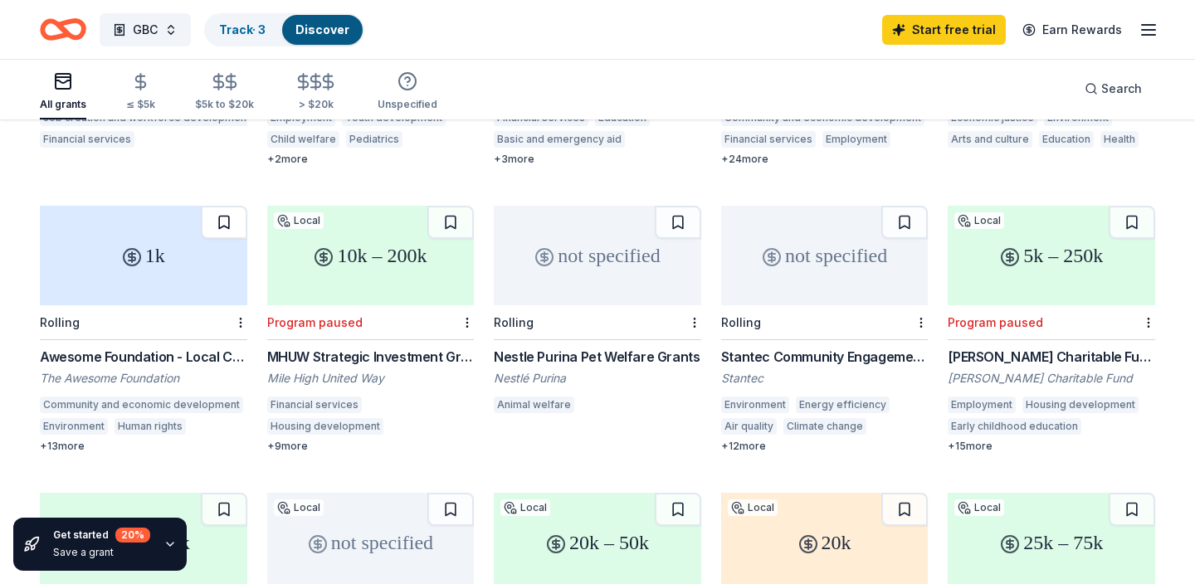
click at [224, 206] on button at bounding box center [224, 222] width 46 height 33
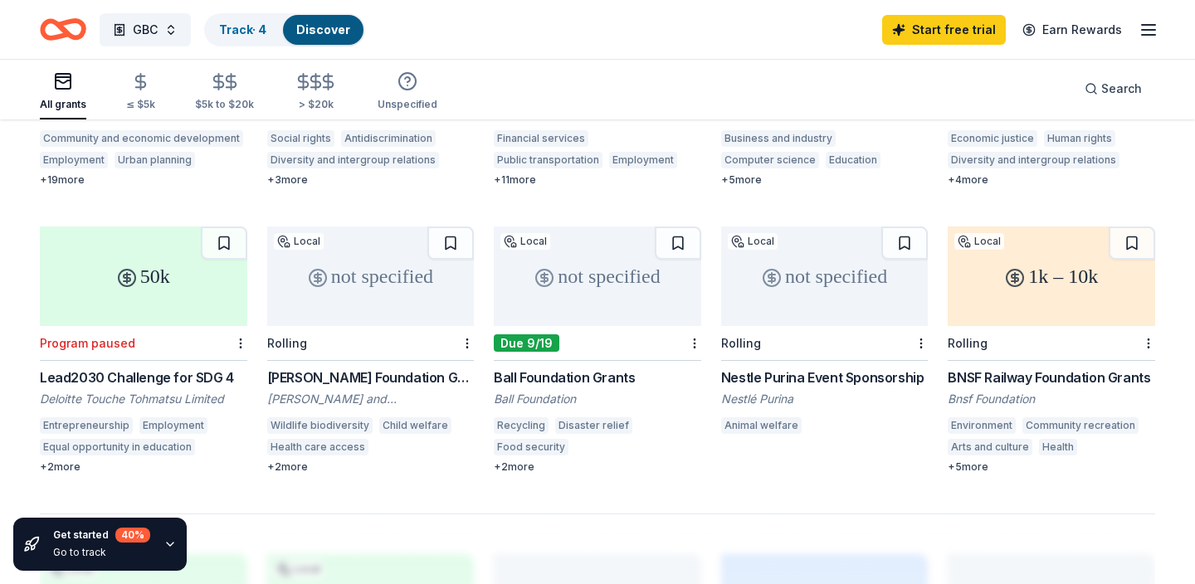
scroll to position [934, 0]
click at [603, 366] on div "Ball Foundation Grants" at bounding box center [598, 376] width 208 height 20
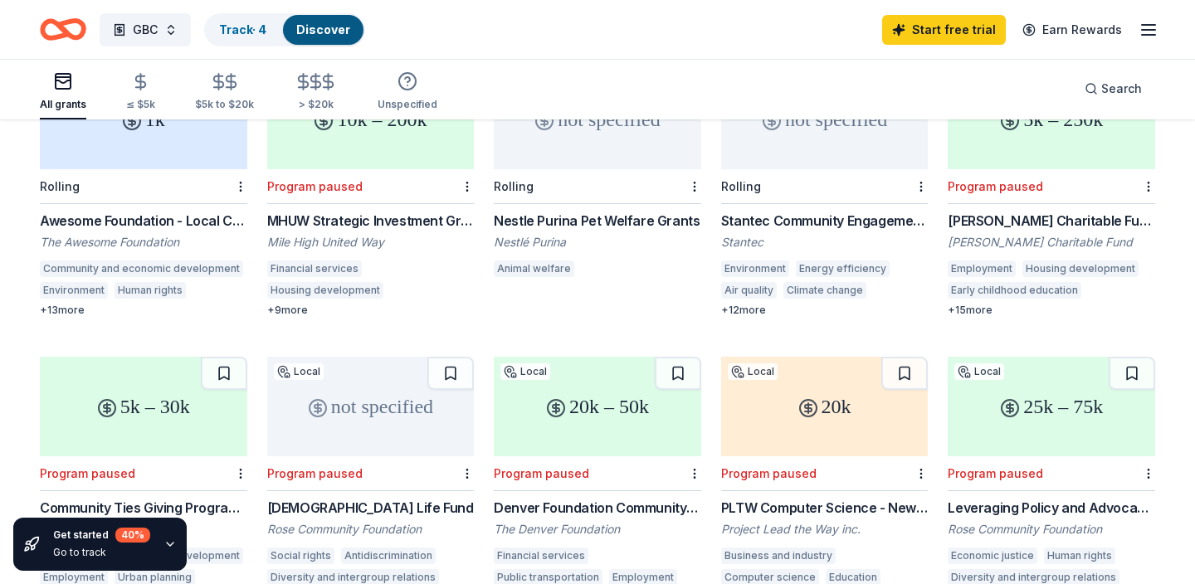
scroll to position [0, 0]
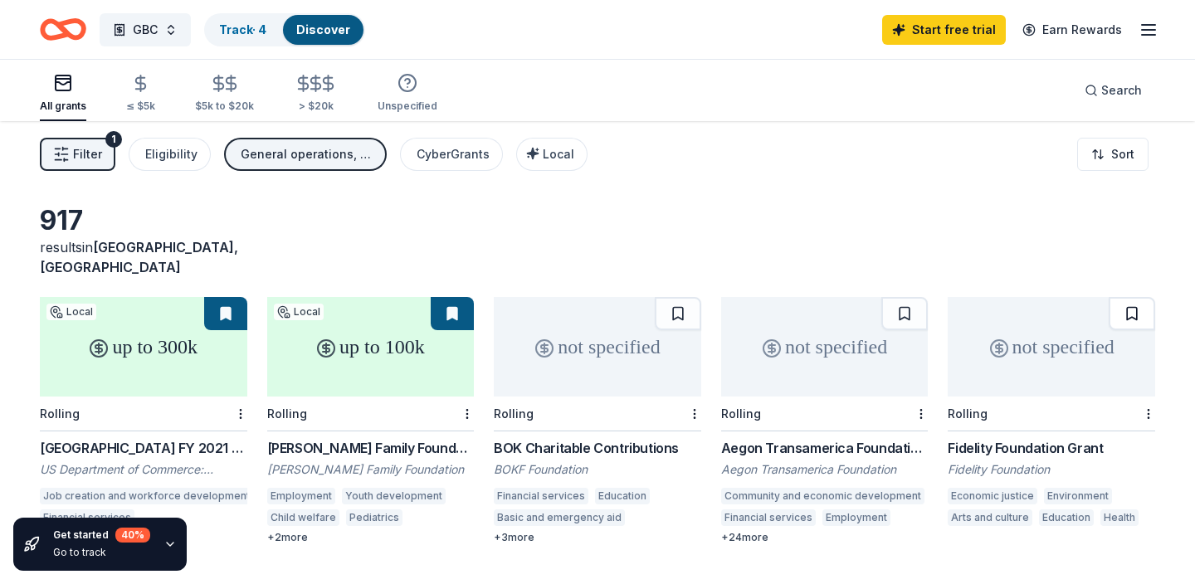
click at [1132, 297] on button at bounding box center [1132, 313] width 46 height 33
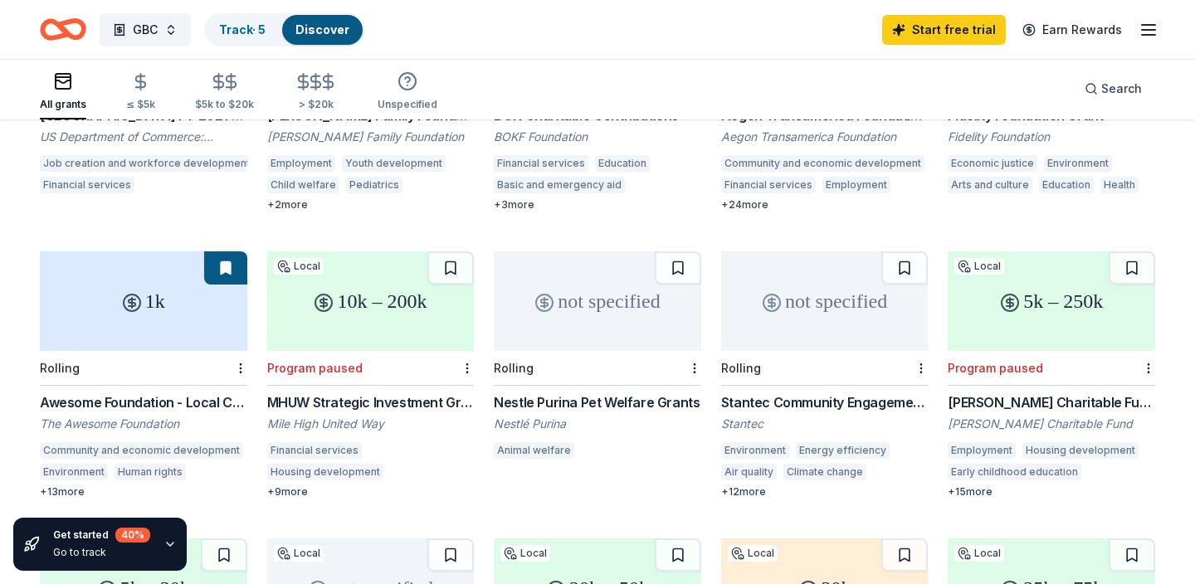
scroll to position [335, 0]
click at [903, 250] on button at bounding box center [905, 266] width 46 height 33
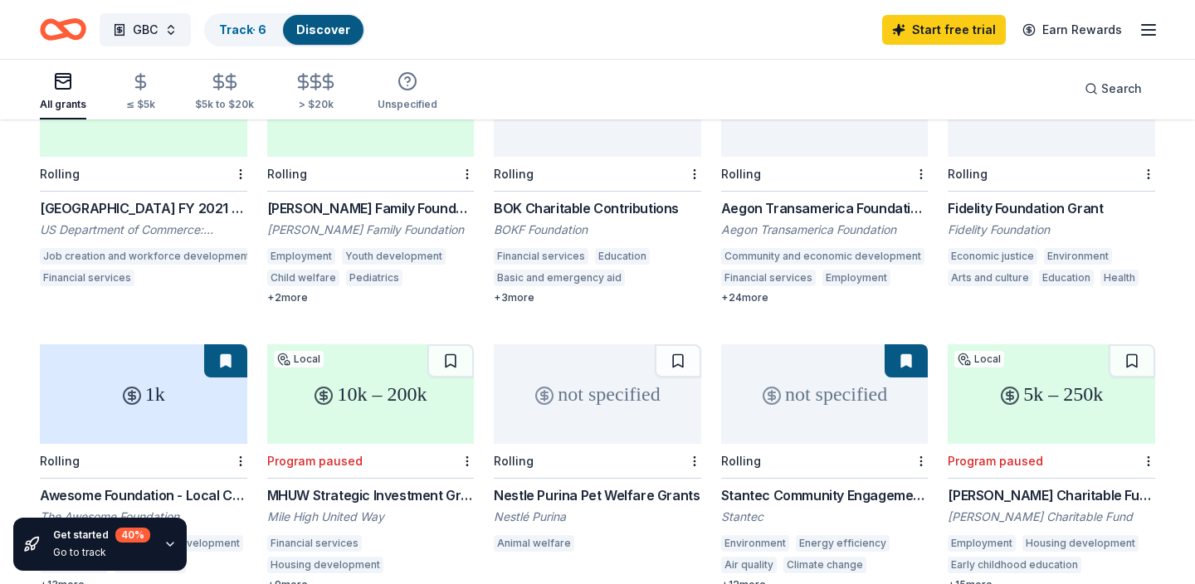
scroll to position [0, 0]
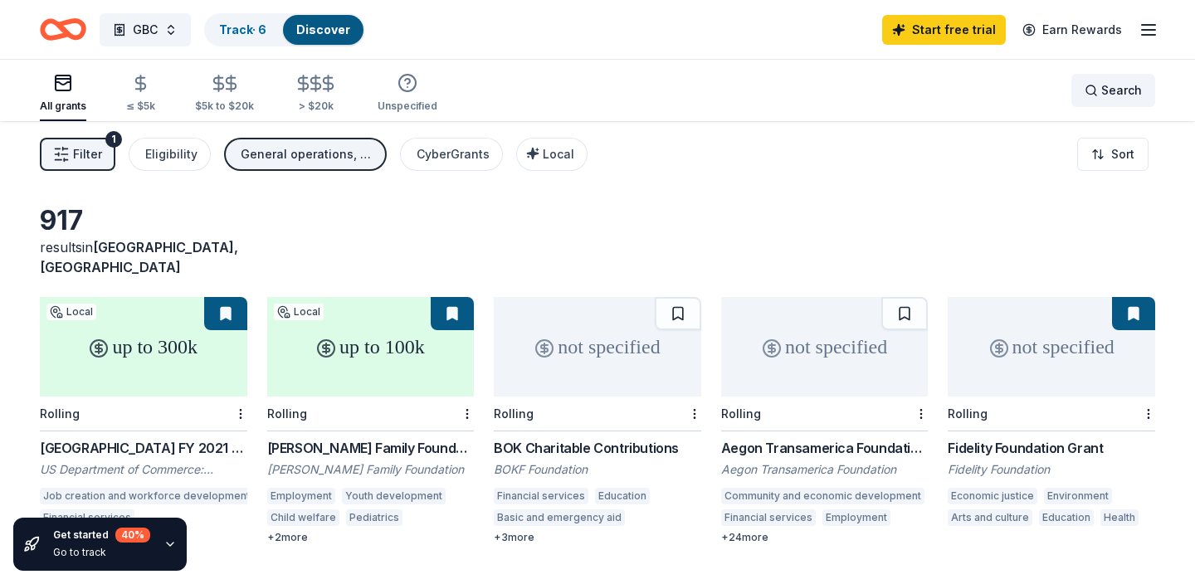
click at [1118, 87] on span "Search" at bounding box center [1121, 91] width 41 height 20
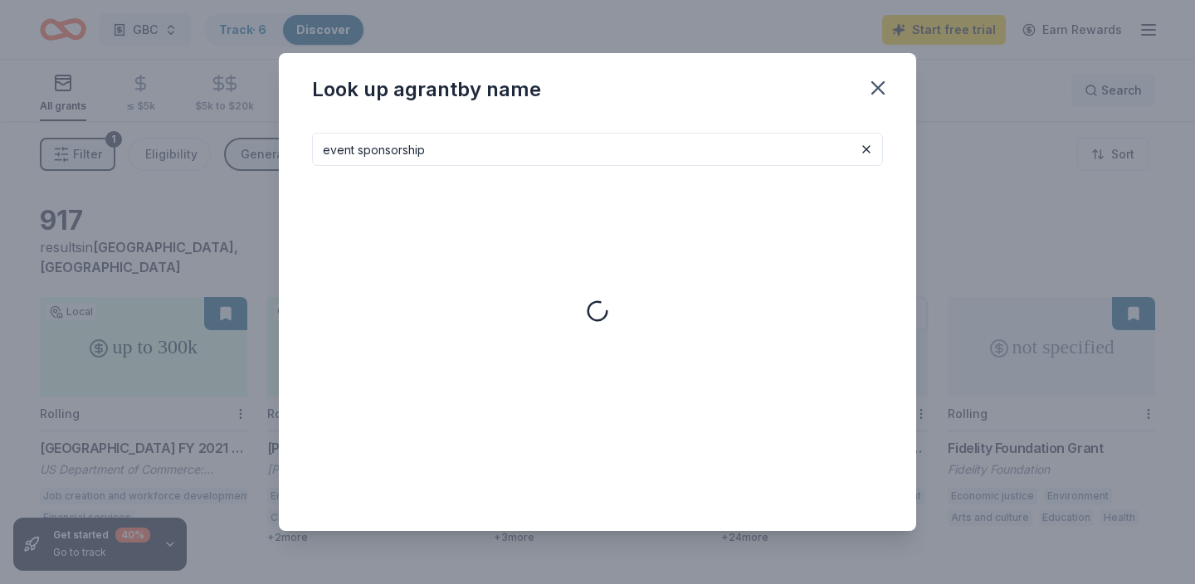
type input "event sponsorship"
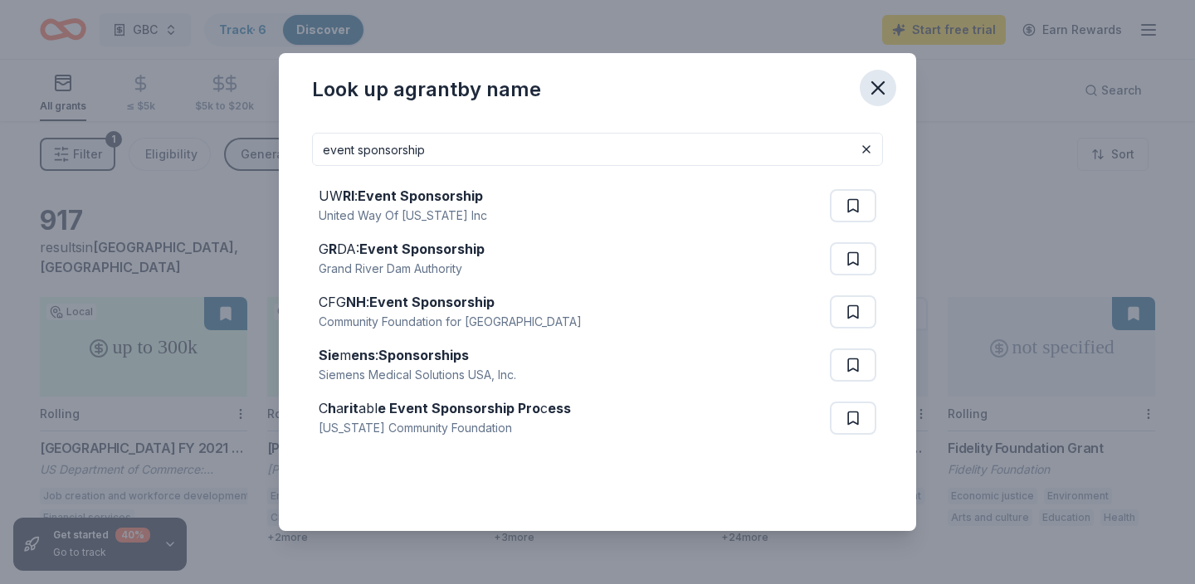
click at [877, 81] on icon "button" at bounding box center [878, 87] width 23 height 23
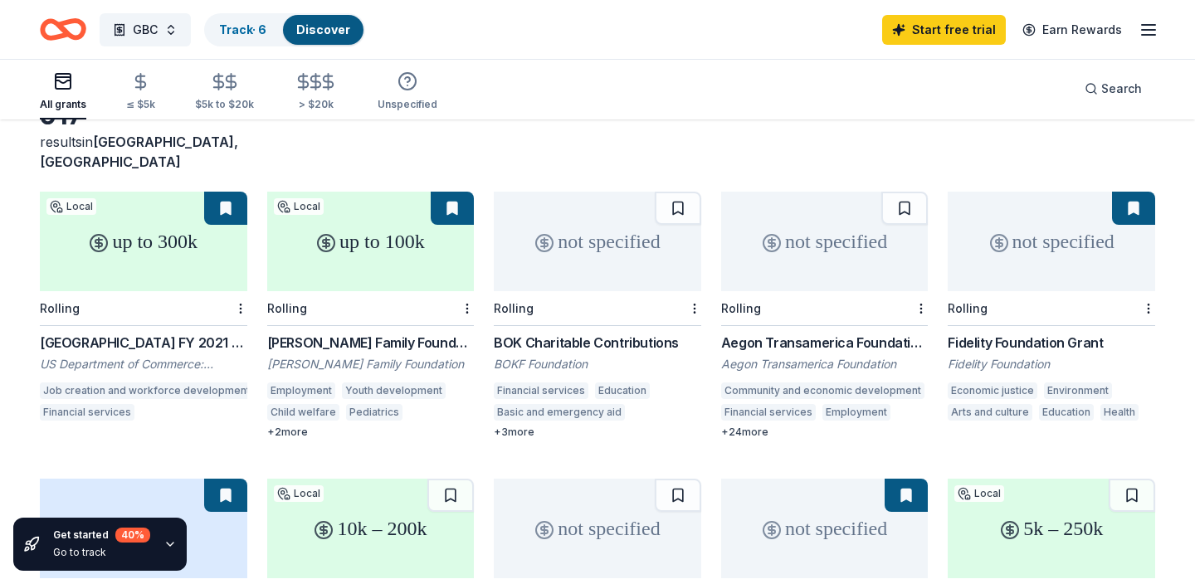
scroll to position [61, 0]
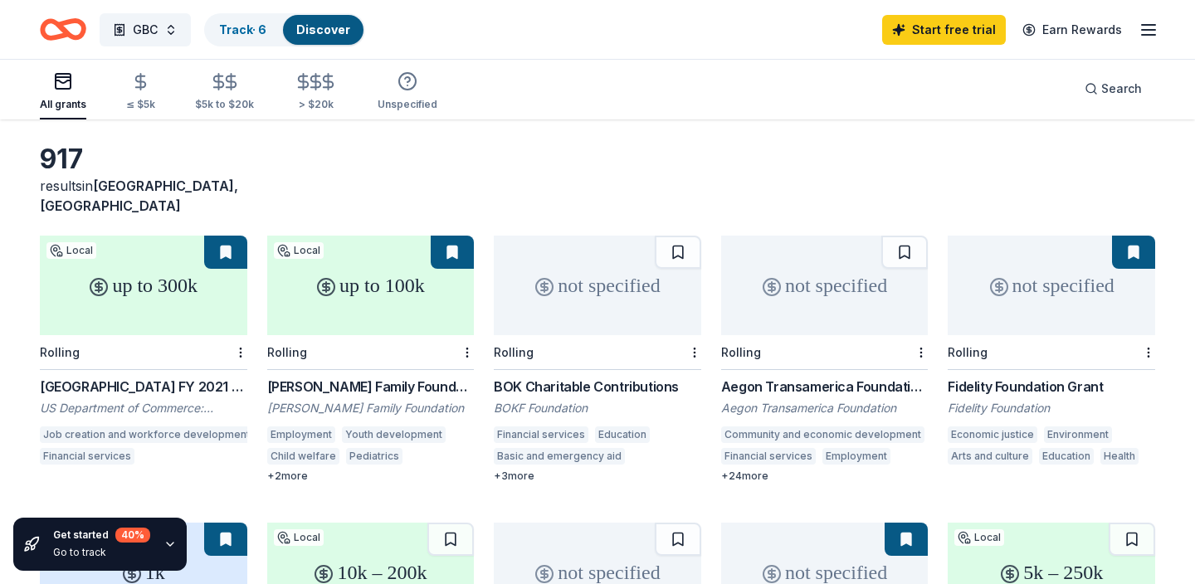
click at [840, 310] on div "not specified" at bounding box center [825, 286] width 208 height 100
click at [164, 541] on icon "button" at bounding box center [170, 544] width 13 height 13
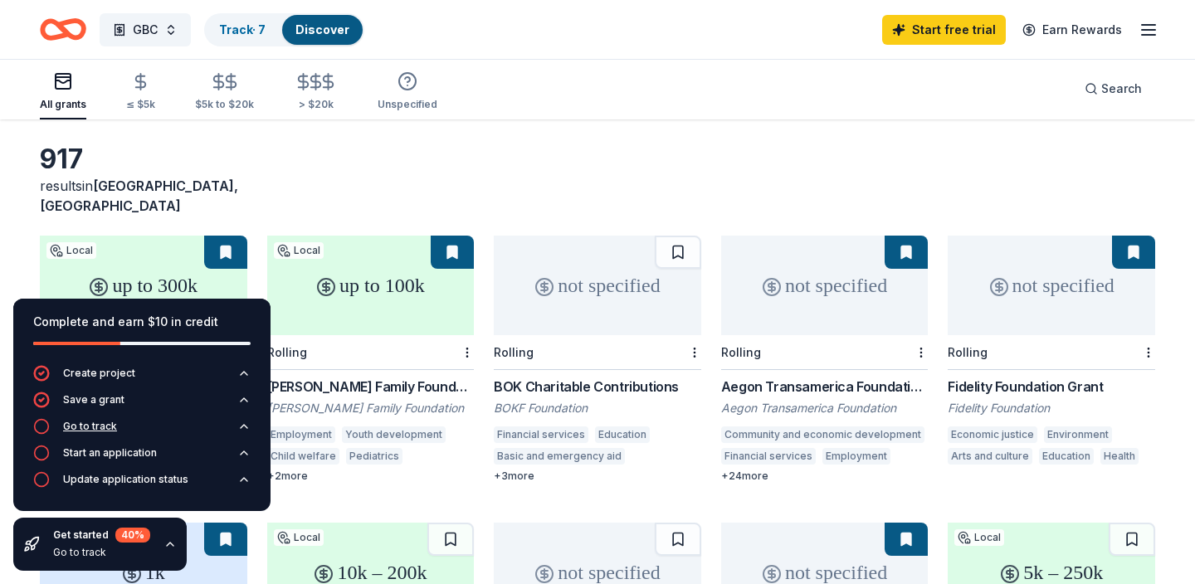
click at [87, 425] on div "Go to track" at bounding box center [90, 426] width 54 height 13
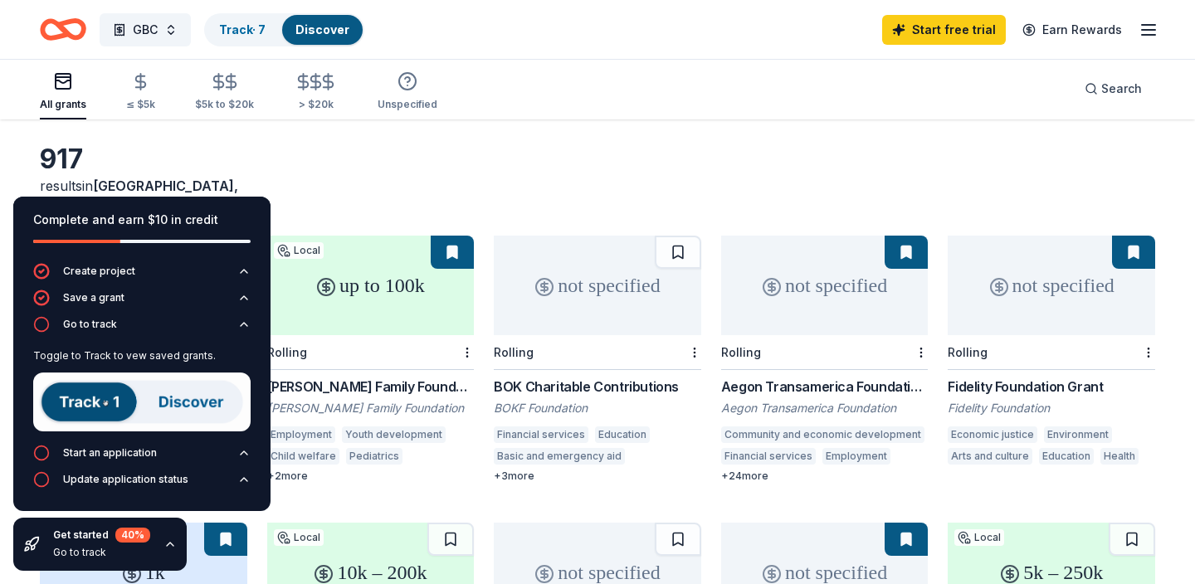
click at [325, 29] on link "Discover" at bounding box center [323, 29] width 54 height 14
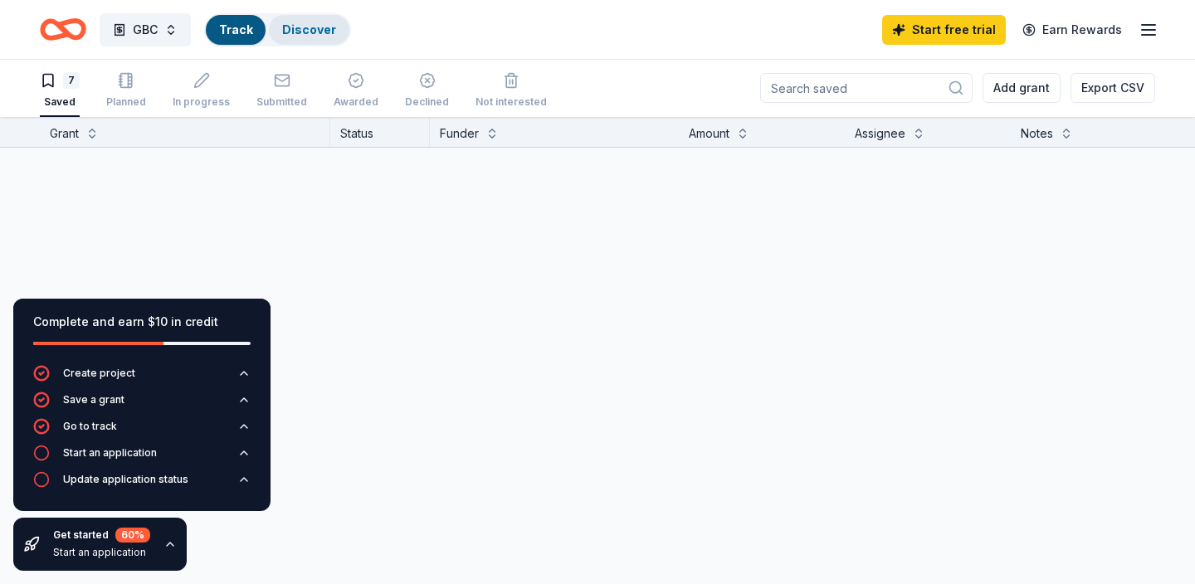
scroll to position [1, 0]
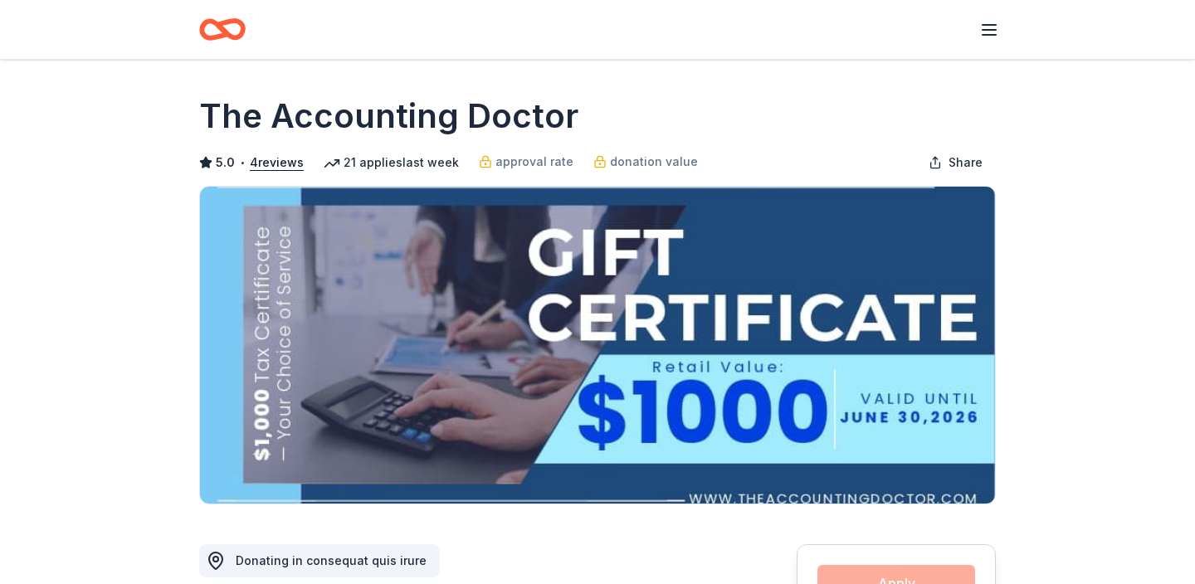
scroll to position [1627, 0]
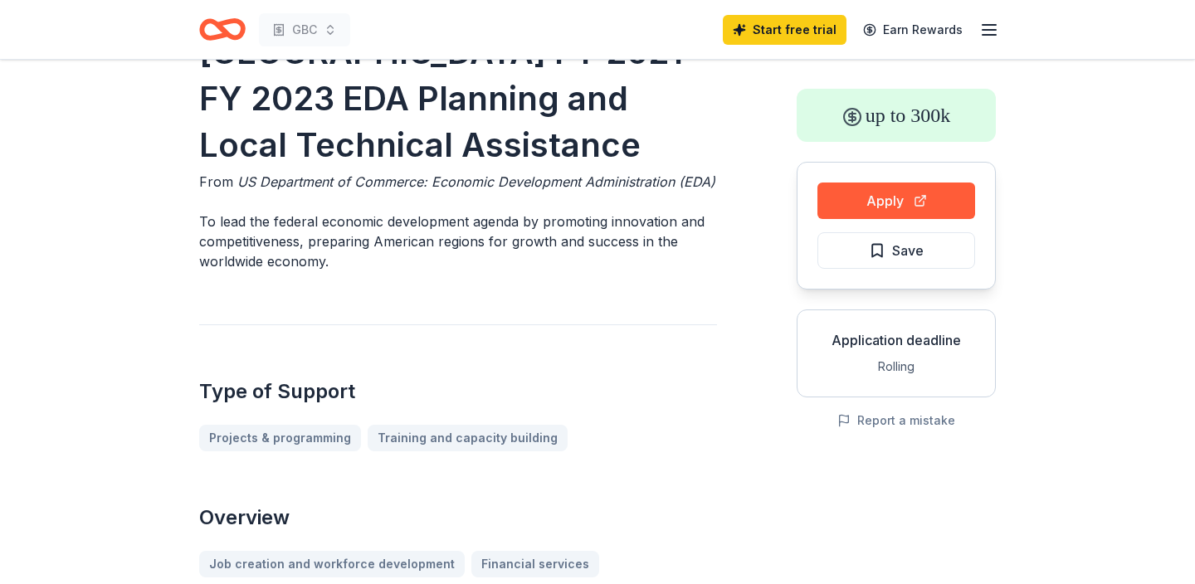
scroll to position [58, 0]
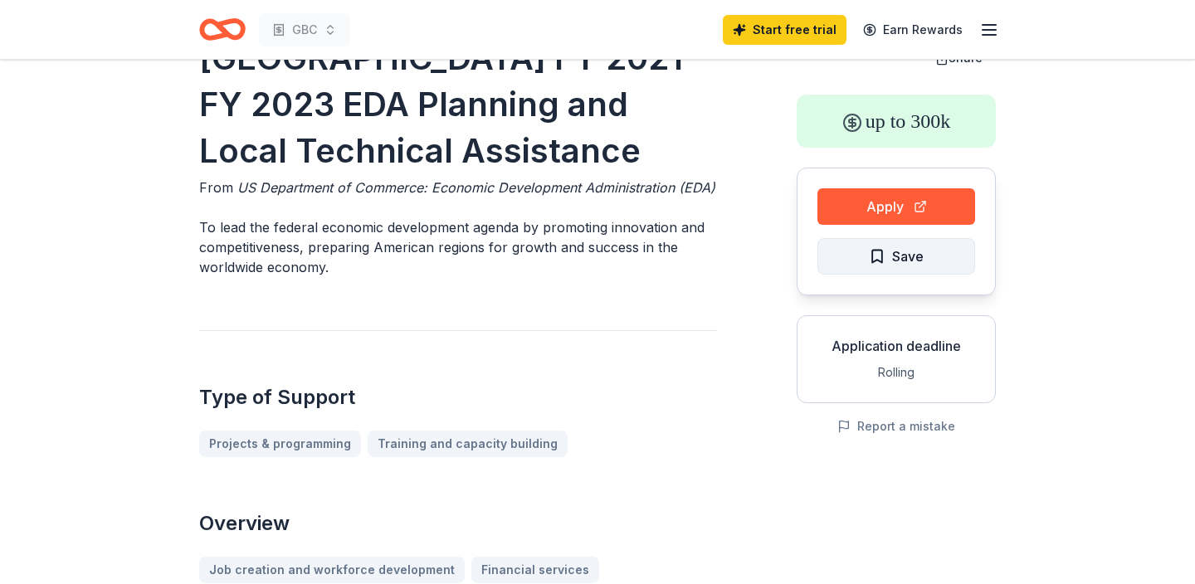
click at [878, 248] on span "Save" at bounding box center [896, 257] width 55 height 22
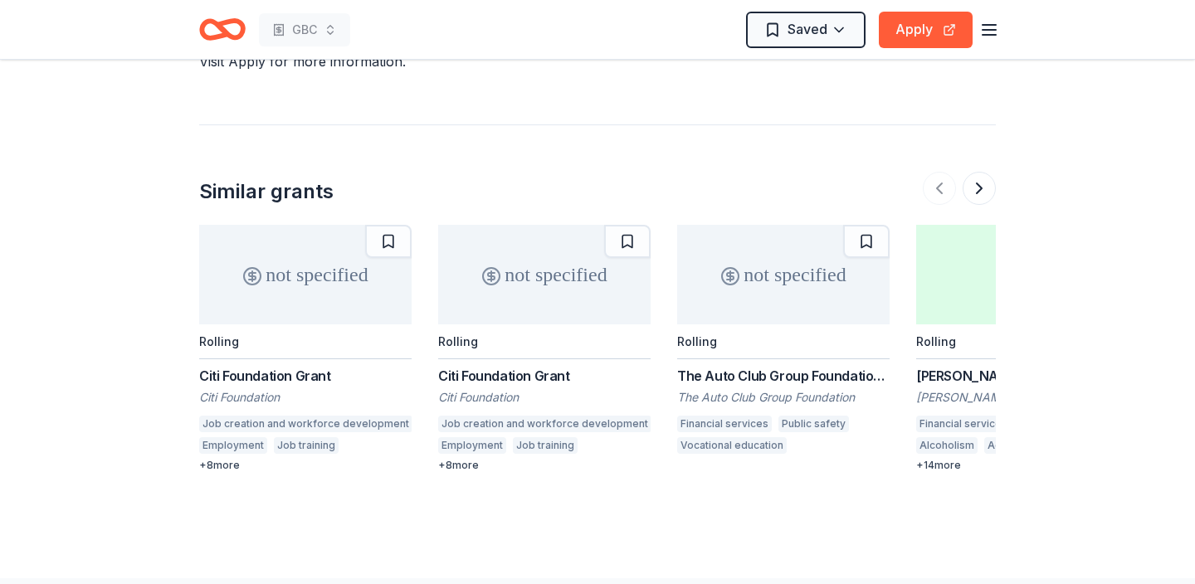
scroll to position [1272, 0]
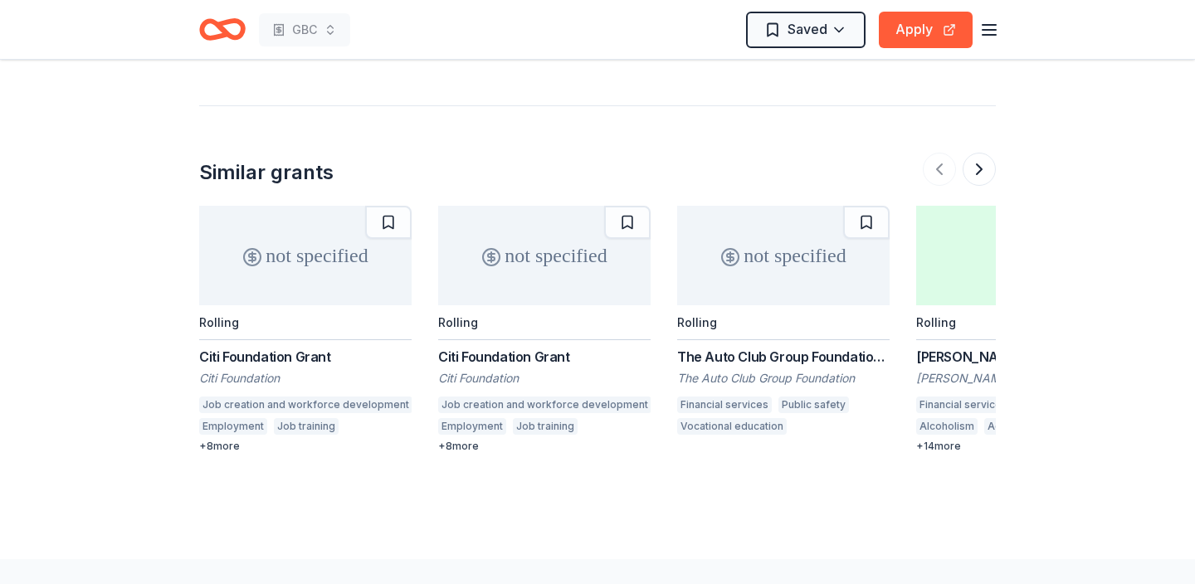
click at [490, 292] on div "not specified" at bounding box center [544, 256] width 212 height 100
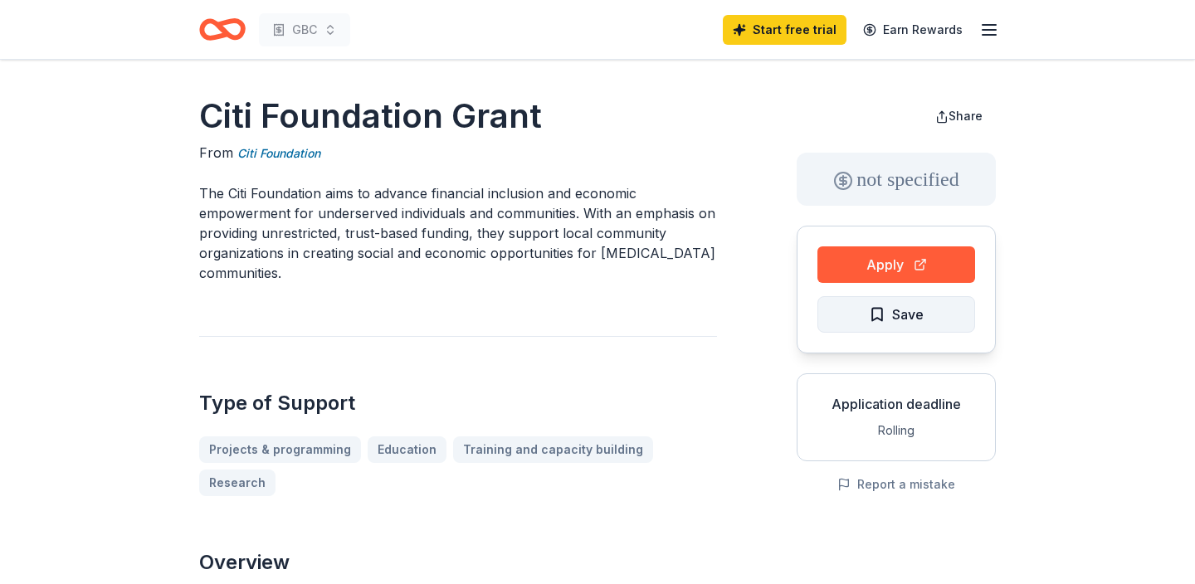
click at [873, 318] on span "Save" at bounding box center [896, 315] width 55 height 22
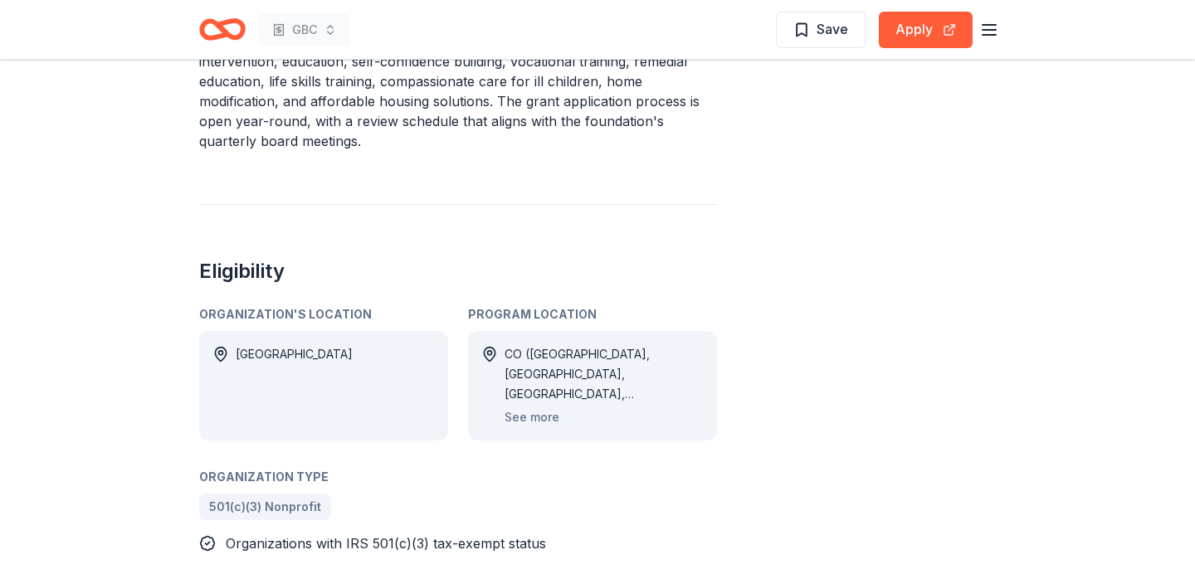
scroll to position [743, 0]
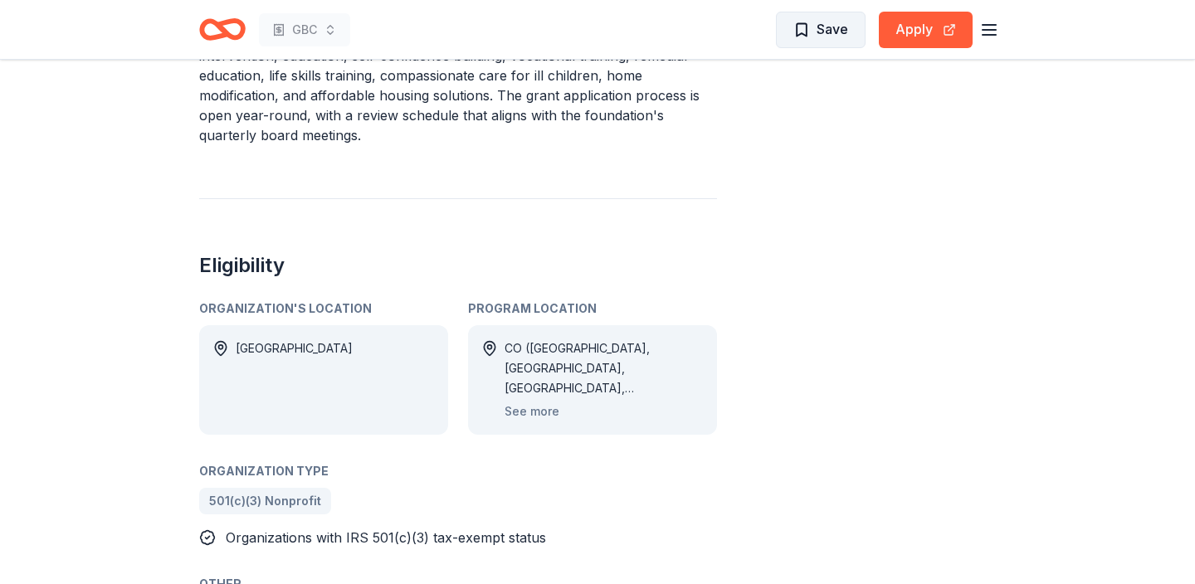
click at [812, 25] on span "Save" at bounding box center [821, 29] width 55 height 22
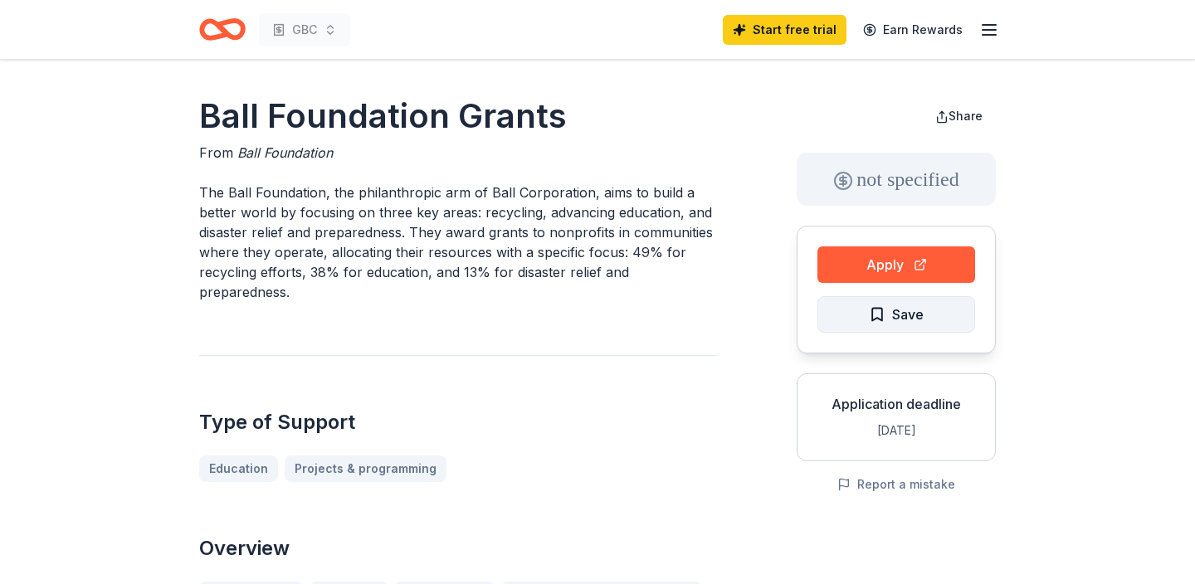
click at [876, 320] on span "Save" at bounding box center [896, 315] width 55 height 22
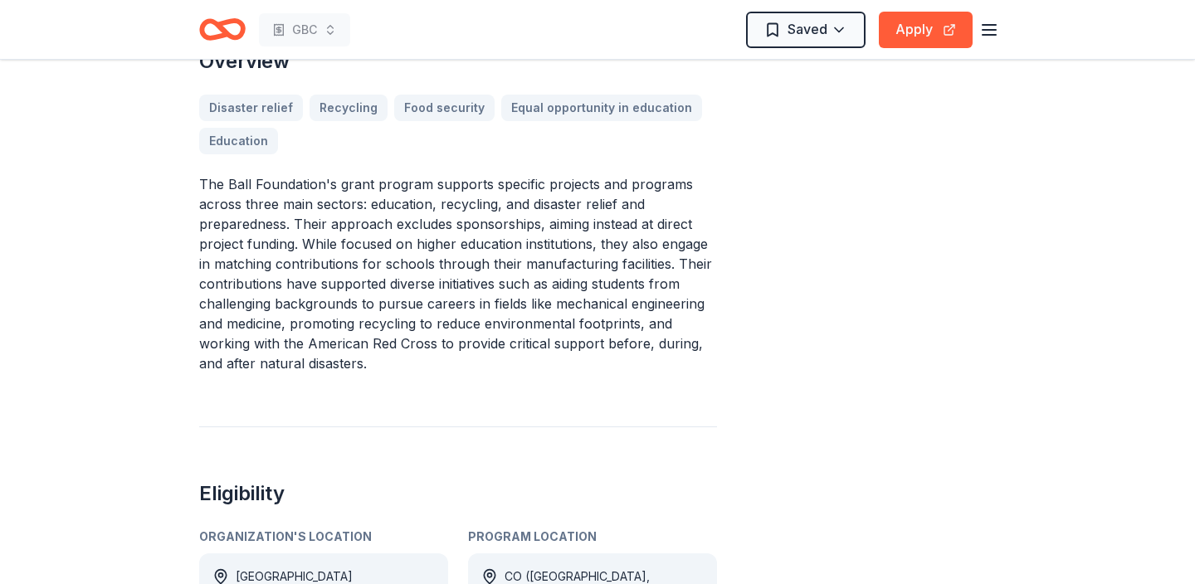
scroll to position [472, 0]
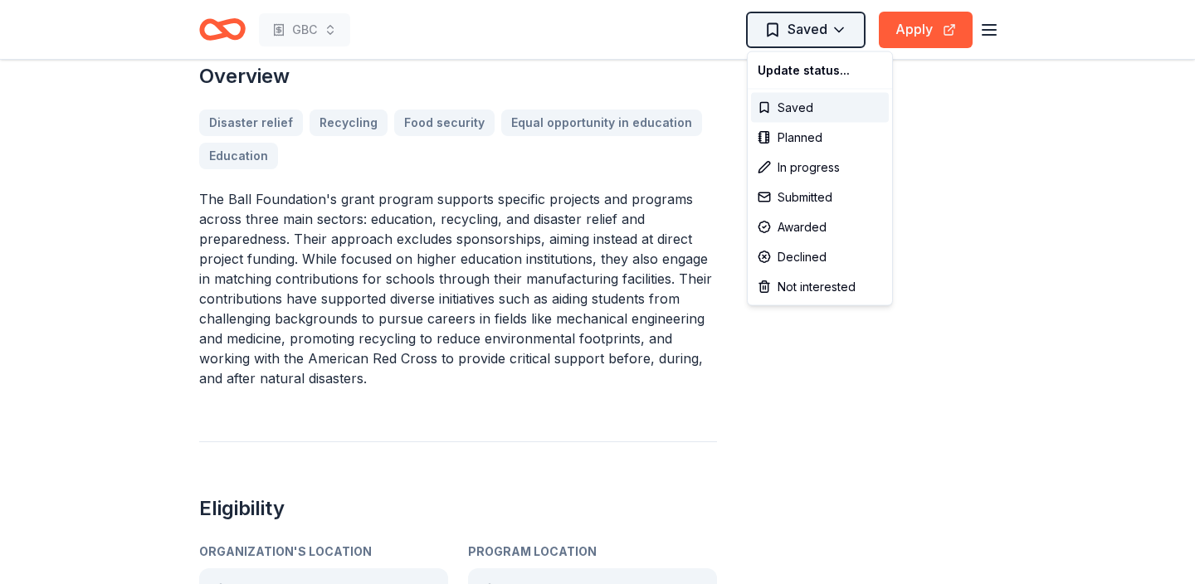
click at [779, 108] on div "Saved" at bounding box center [820, 108] width 138 height 30
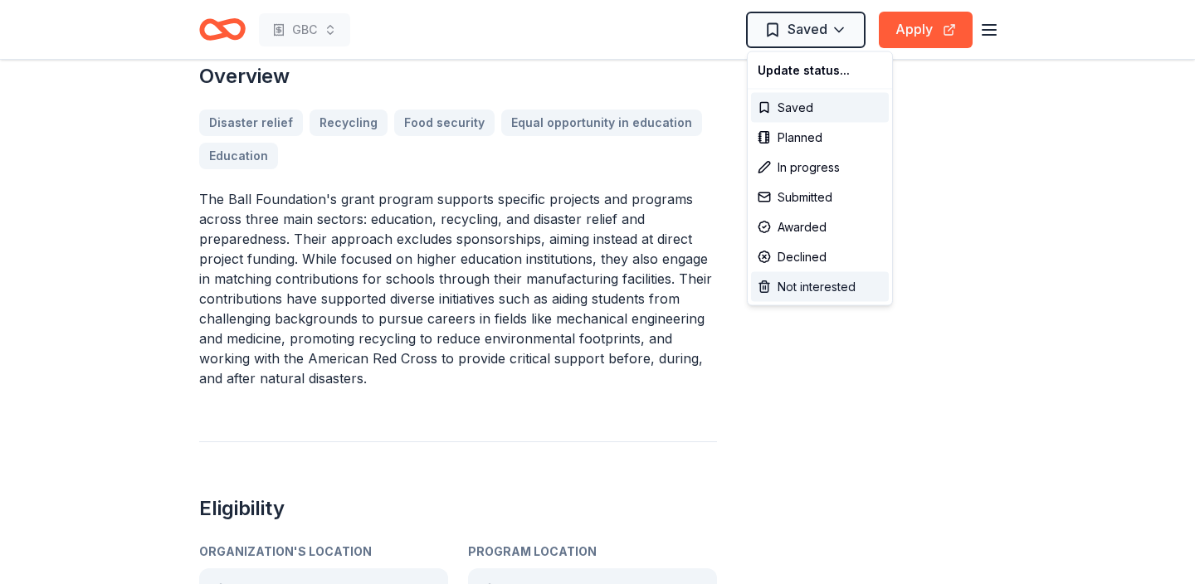
click at [834, 281] on div "Not interested" at bounding box center [820, 287] width 138 height 30
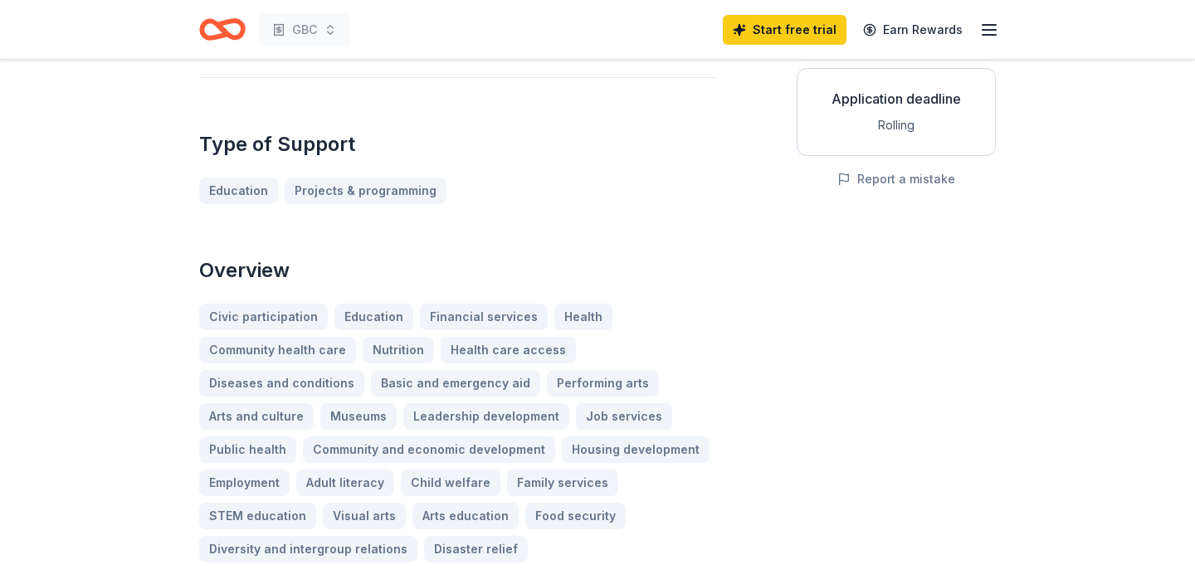
scroll to position [101, 0]
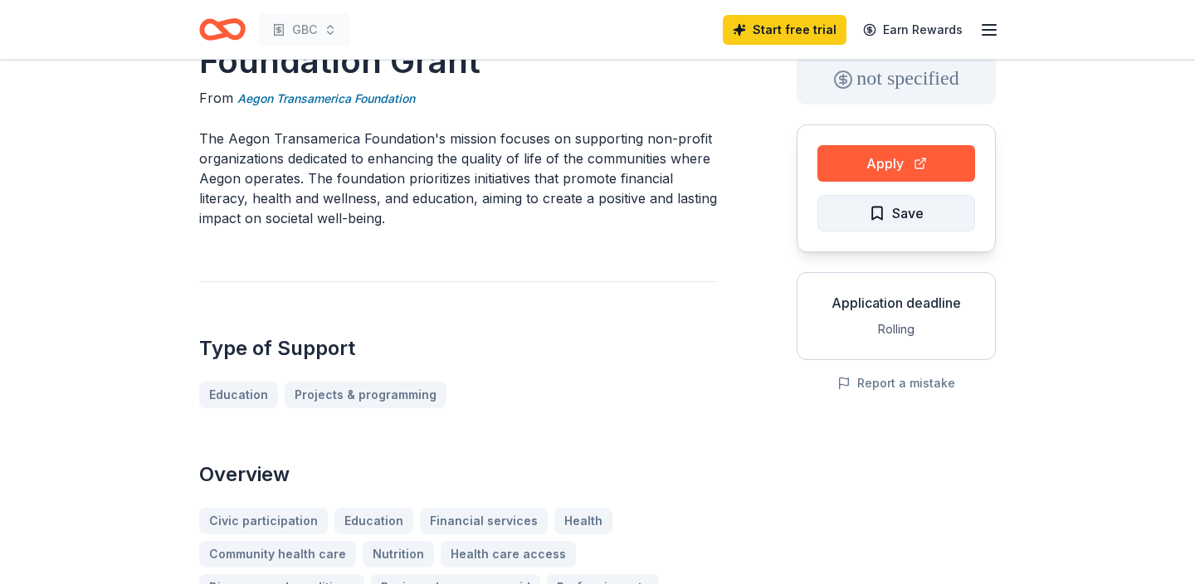
click at [866, 208] on button "Save" at bounding box center [897, 213] width 158 height 37
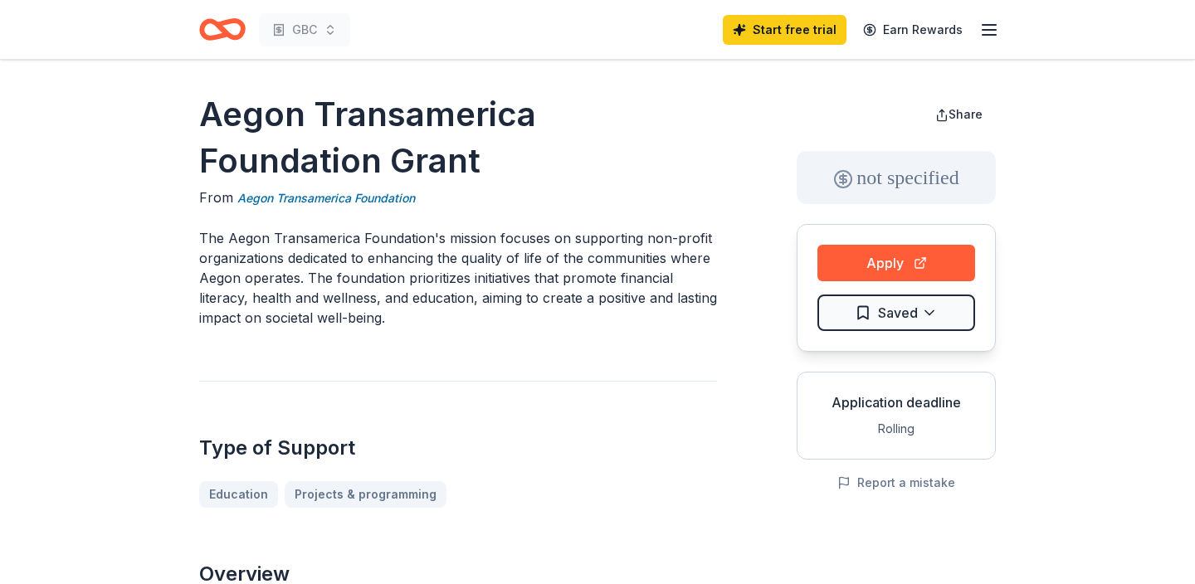
scroll to position [0, 0]
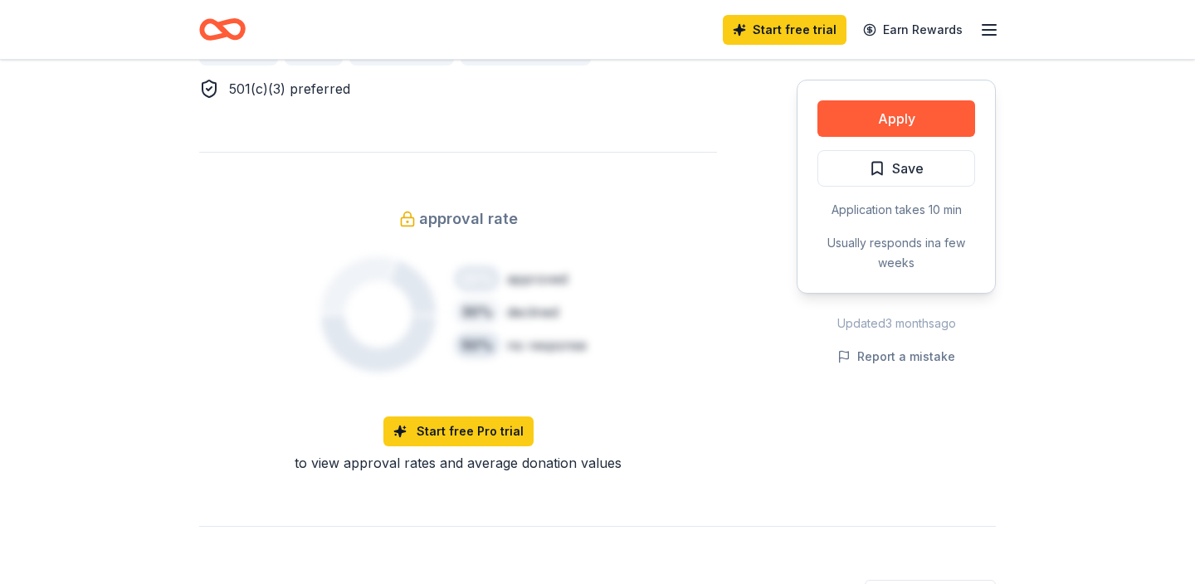
scroll to position [1262, 0]
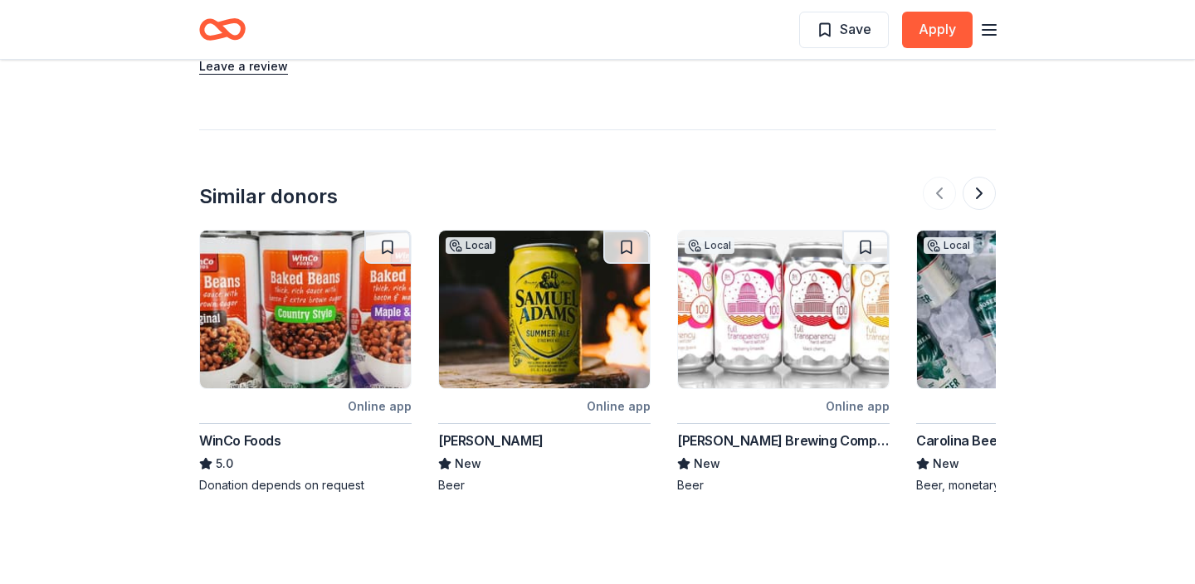
scroll to position [1933, 0]
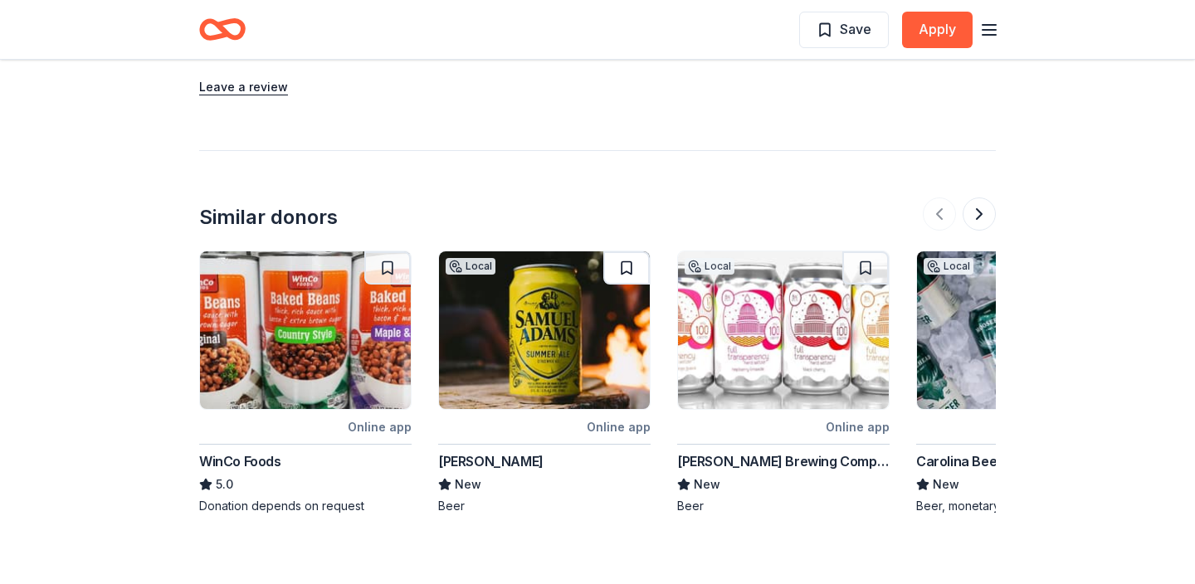
click at [624, 271] on button at bounding box center [626, 268] width 46 height 33
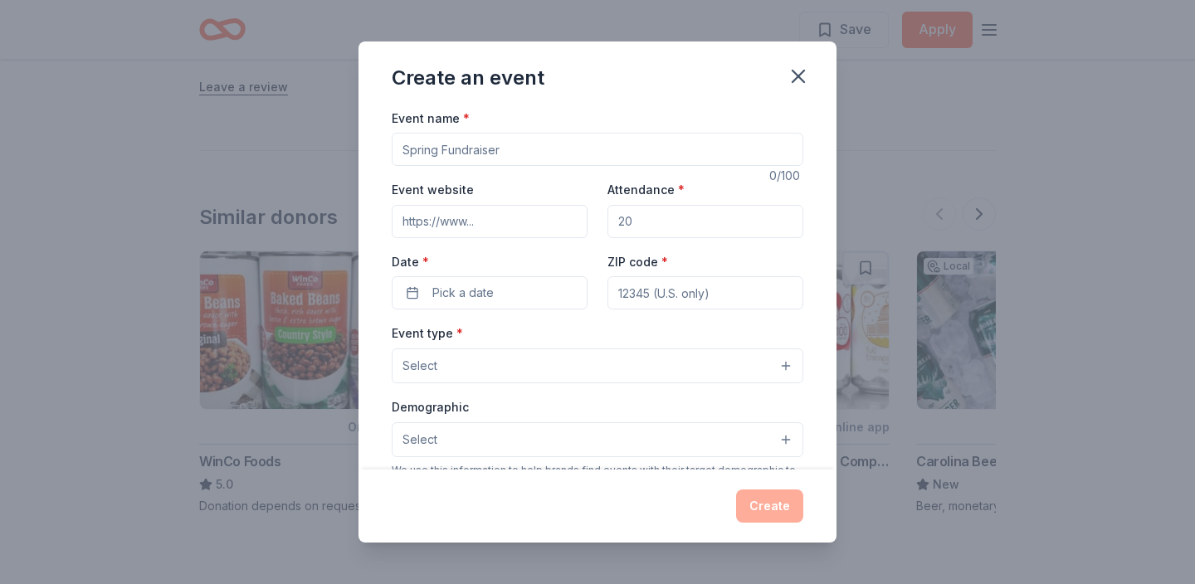
click at [489, 155] on input "Event name *" at bounding box center [598, 149] width 412 height 33
type input "Fundraiser"
click at [634, 227] on input "Attendance *" at bounding box center [706, 221] width 196 height 33
type input "5"
type input "40"
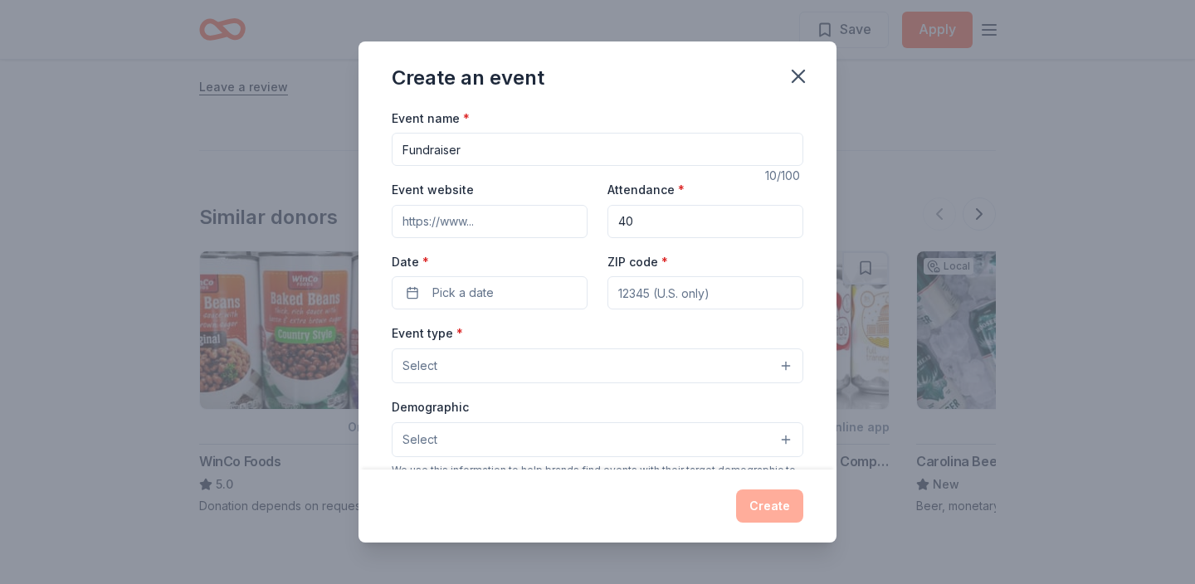
click at [652, 285] on input "ZIP code *" at bounding box center [706, 292] width 196 height 33
type input "80202"
click at [505, 280] on button "Pick a date" at bounding box center [490, 292] width 196 height 33
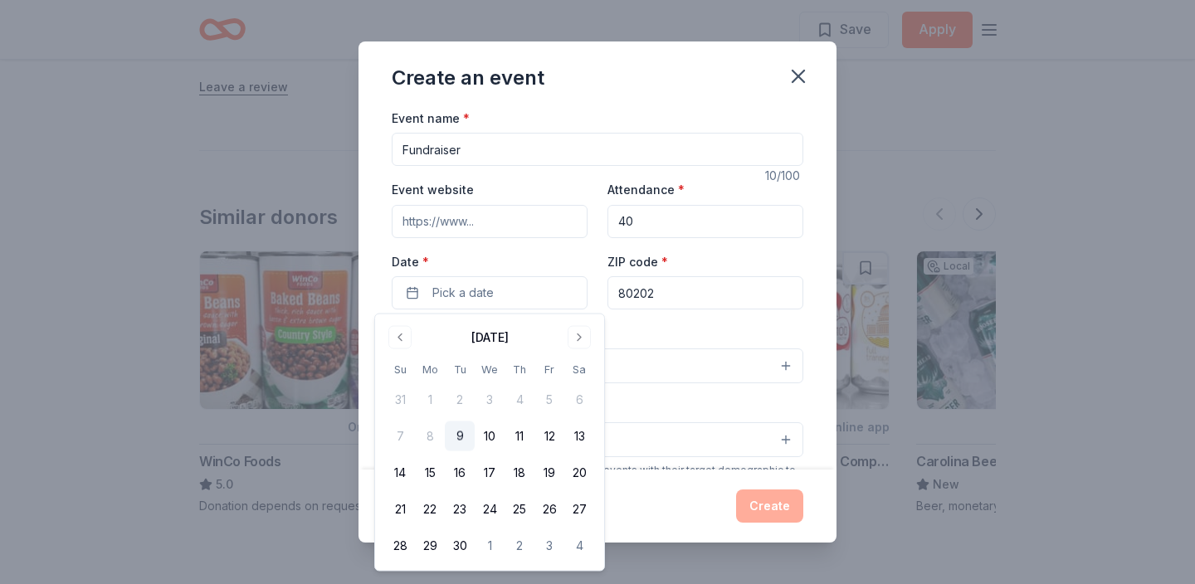
click at [458, 437] on button "9" at bounding box center [460, 437] width 30 height 30
click at [668, 328] on div "Event type * Select" at bounding box center [598, 353] width 412 height 61
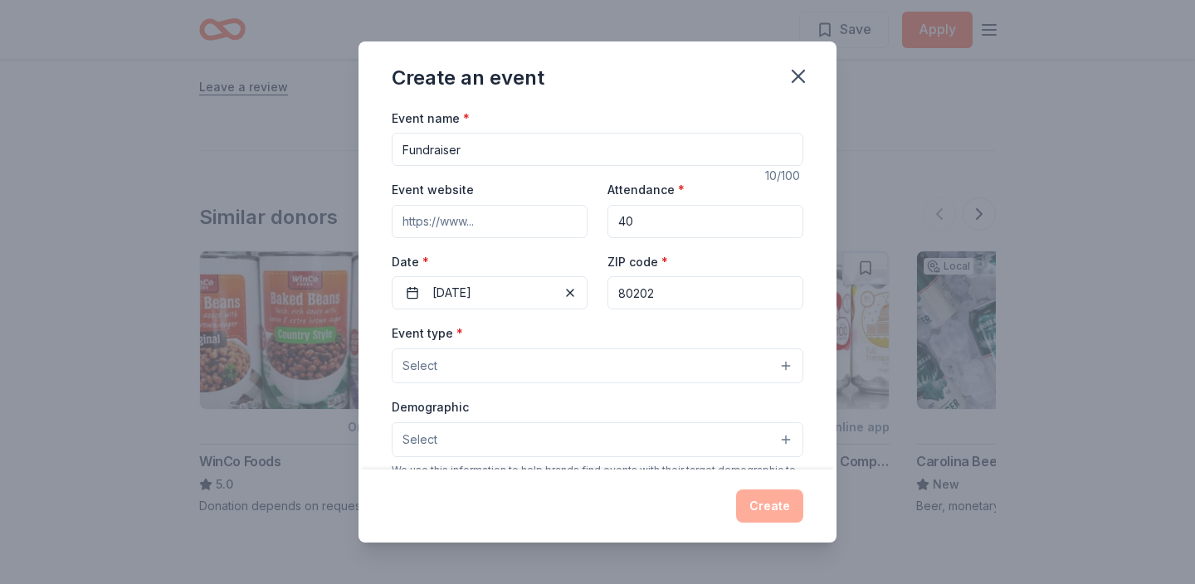
click at [550, 364] on button "Select" at bounding box center [598, 366] width 412 height 35
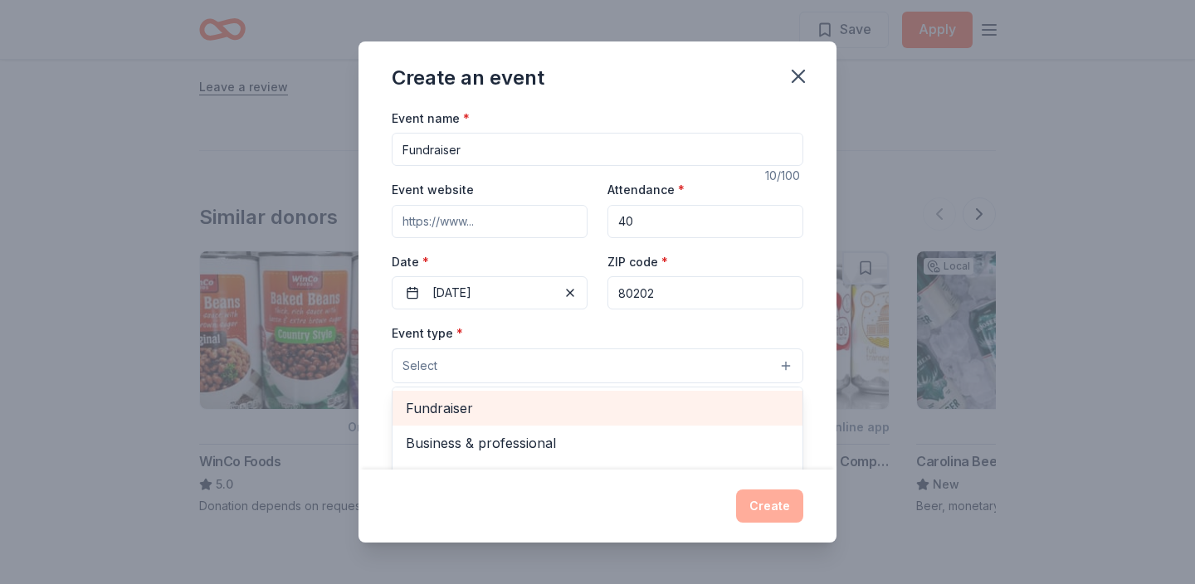
click at [510, 409] on span "Fundraiser" at bounding box center [597, 409] width 383 height 22
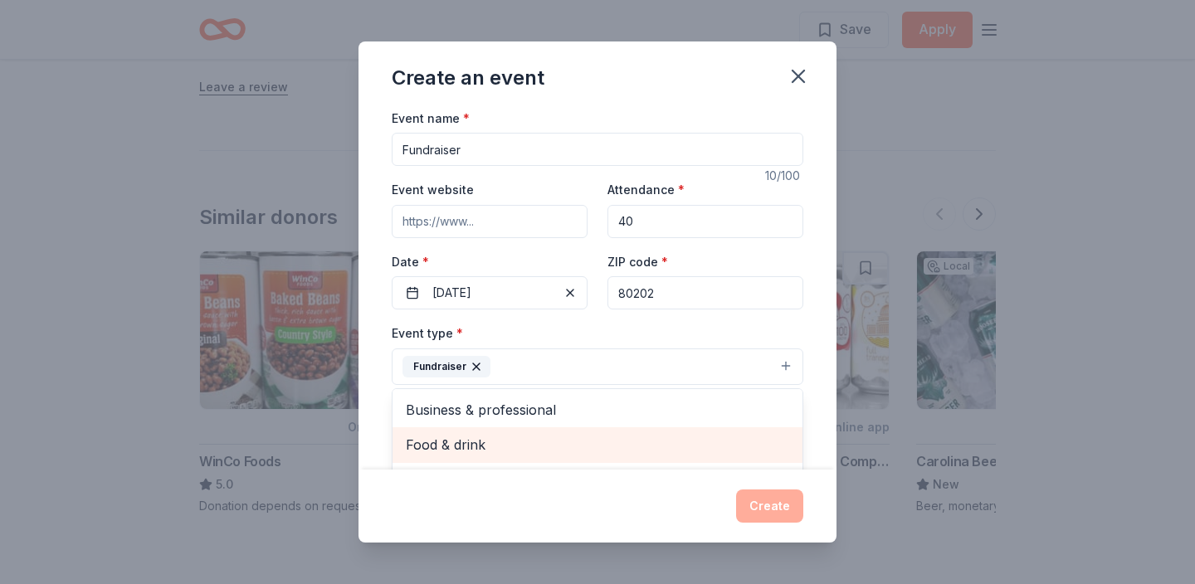
click at [501, 440] on span "Food & drink" at bounding box center [597, 445] width 383 height 22
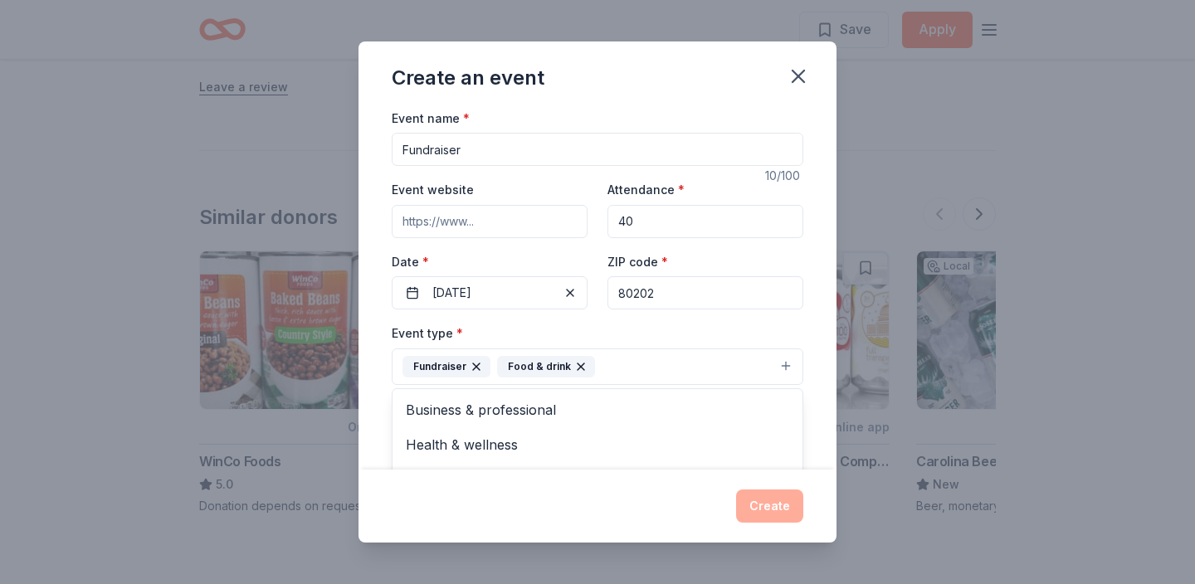
click at [574, 367] on icon "button" at bounding box center [580, 366] width 13 height 13
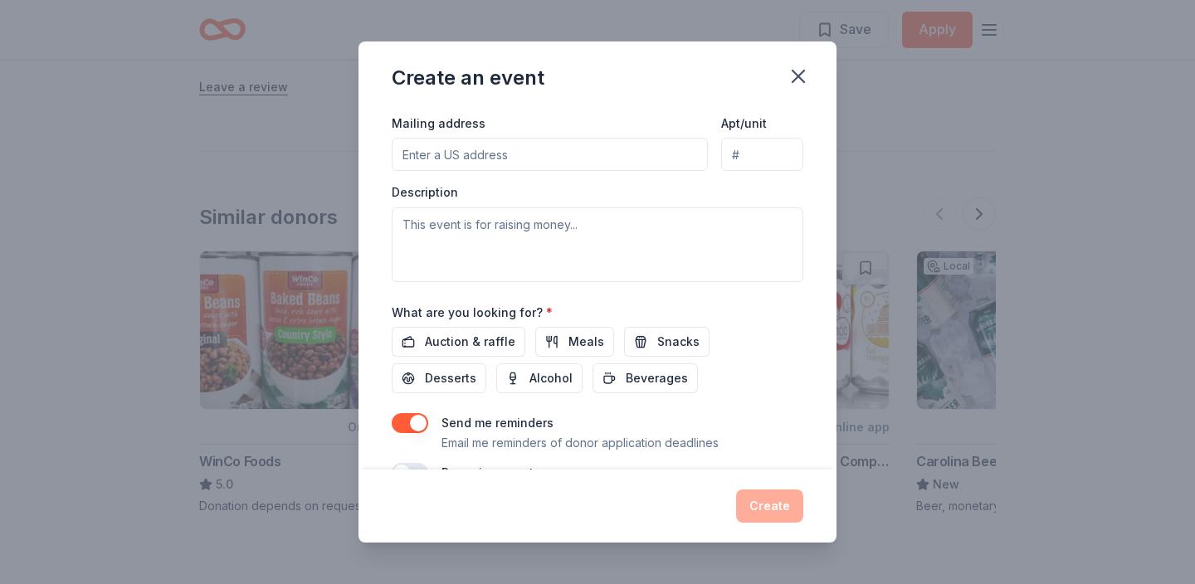
scroll to position [432, 0]
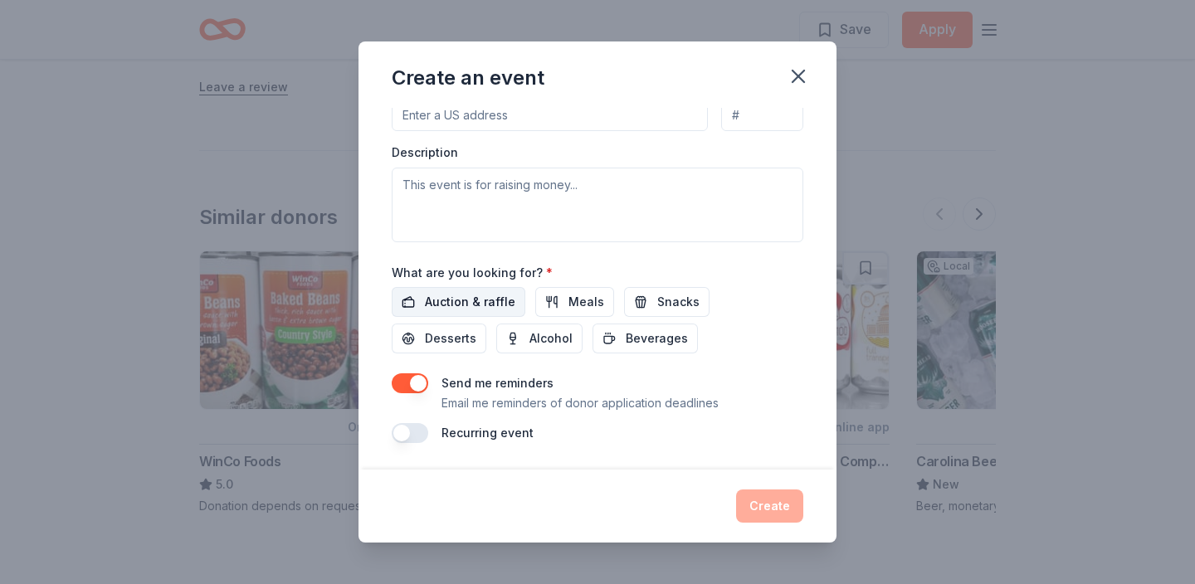
click at [477, 301] on span "Auction & raffle" at bounding box center [470, 302] width 90 height 20
click at [392, 287] on button "Auction & raffle" at bounding box center [459, 302] width 134 height 30
click at [483, 303] on span "Auction & raffle" at bounding box center [470, 302] width 90 height 20
click at [786, 508] on button "Create" at bounding box center [769, 506] width 67 height 33
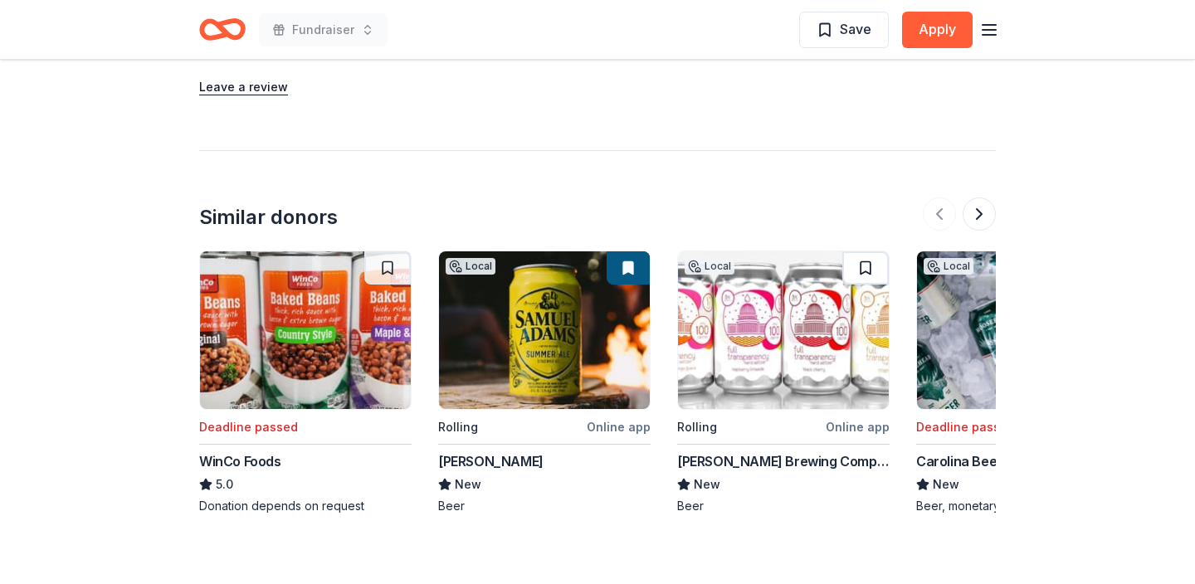
click at [864, 270] on button at bounding box center [866, 268] width 46 height 33
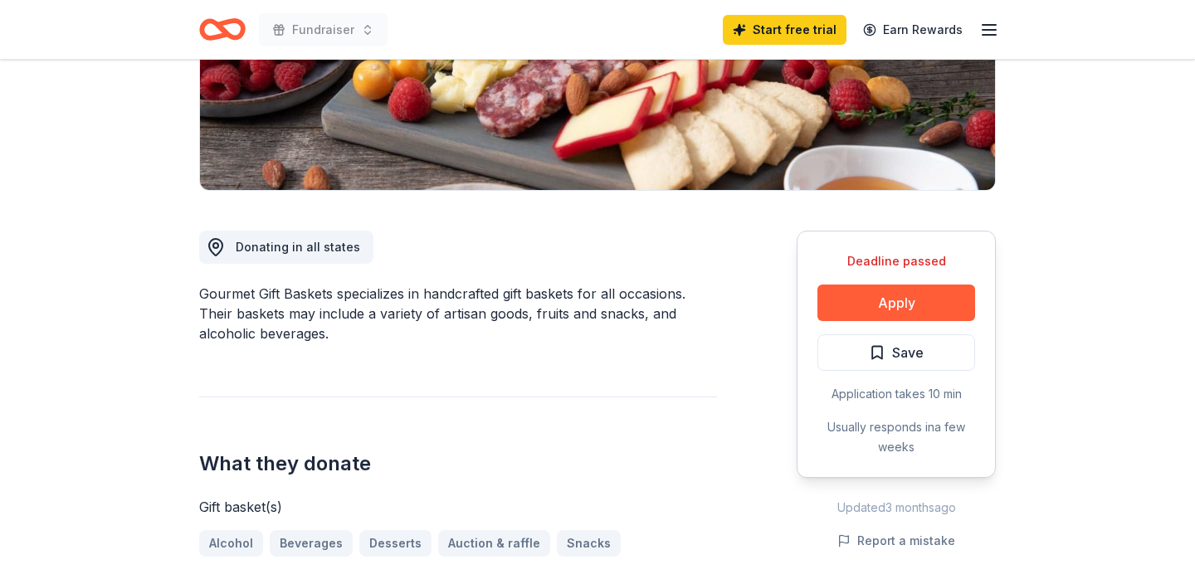
scroll to position [393, 0]
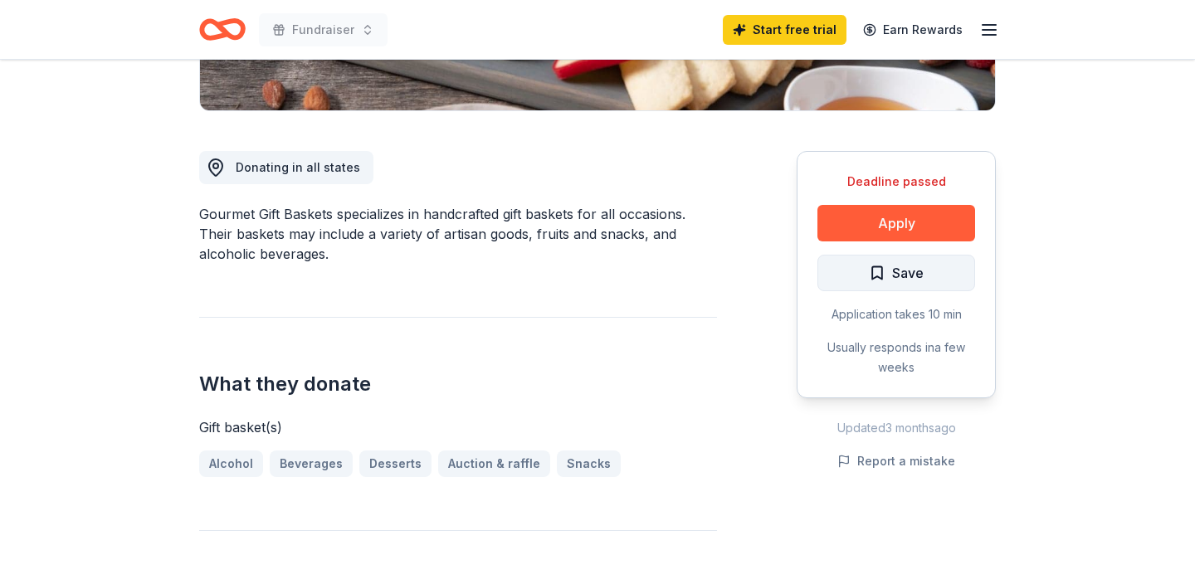
click at [853, 268] on button "Save" at bounding box center [897, 273] width 158 height 37
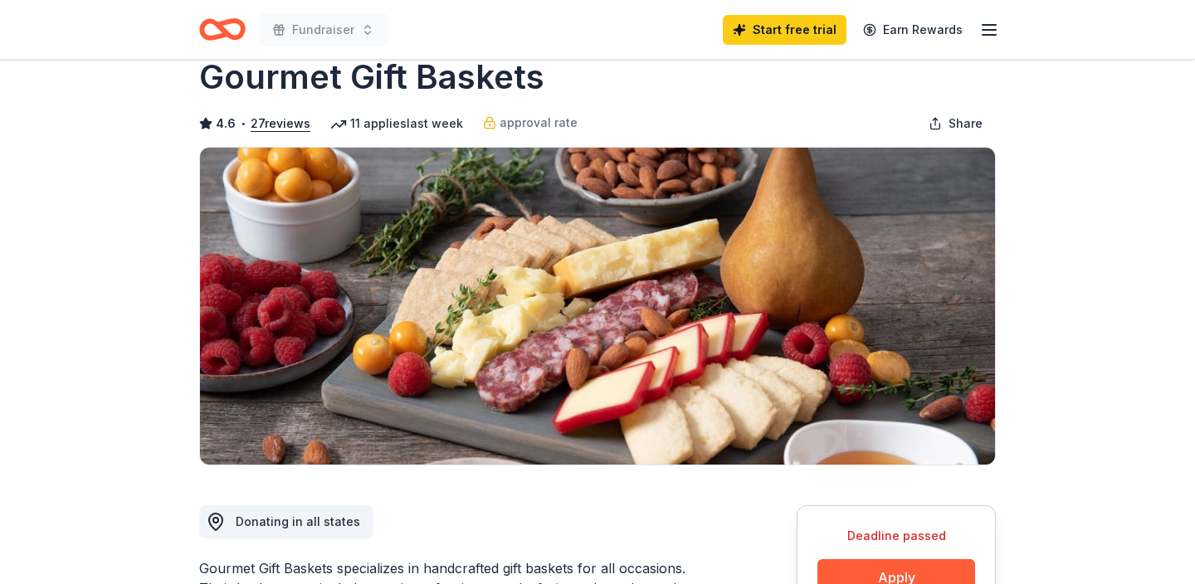
scroll to position [0, 0]
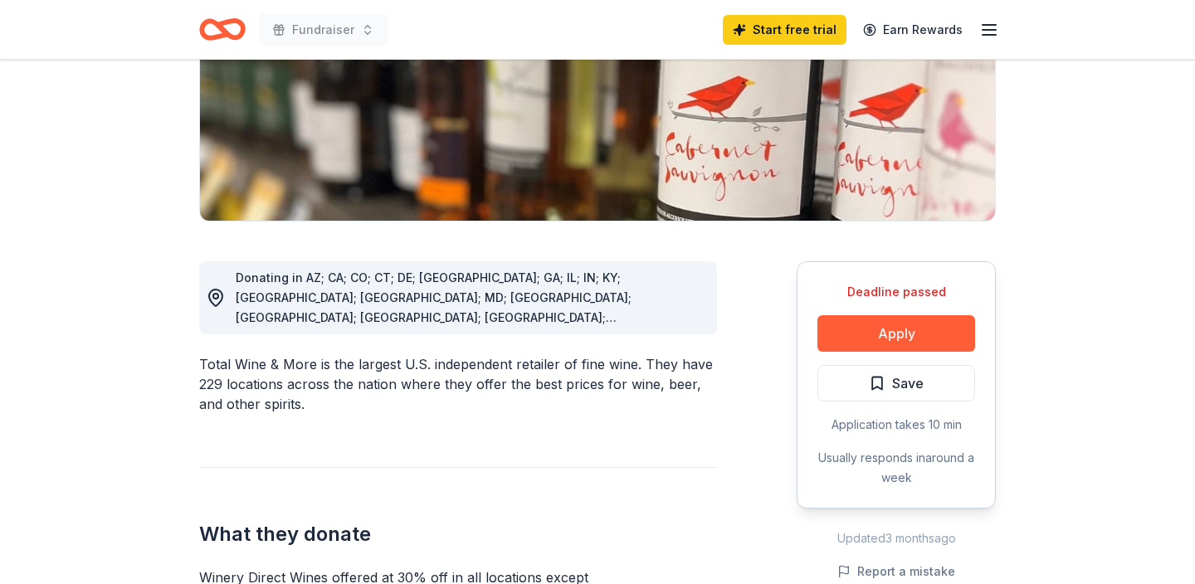
scroll to position [357, 0]
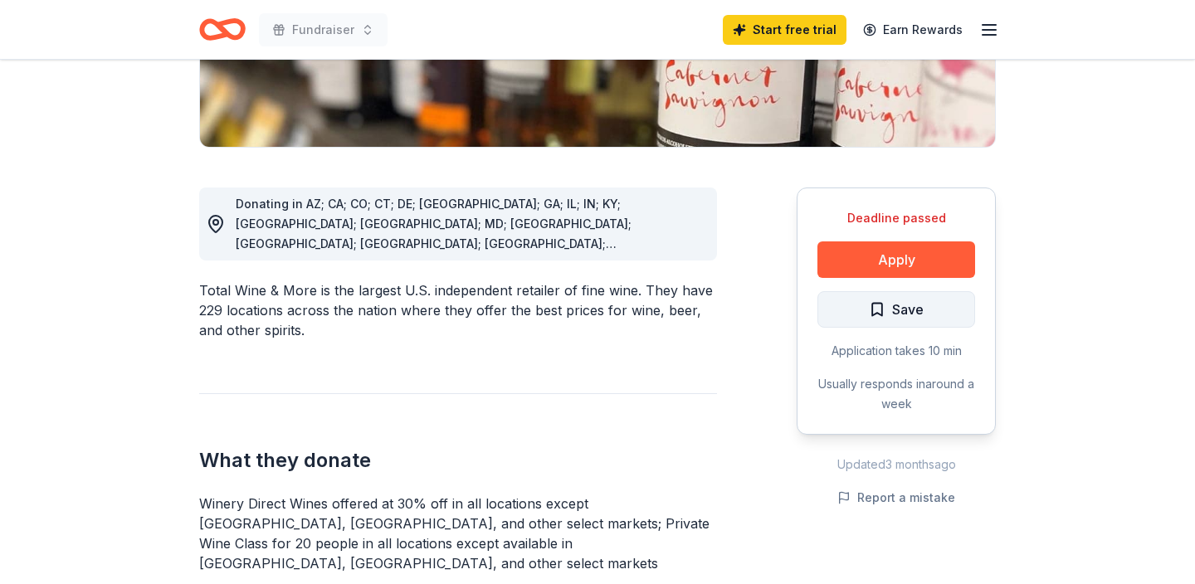
click at [910, 314] on span "Save" at bounding box center [908, 310] width 32 height 22
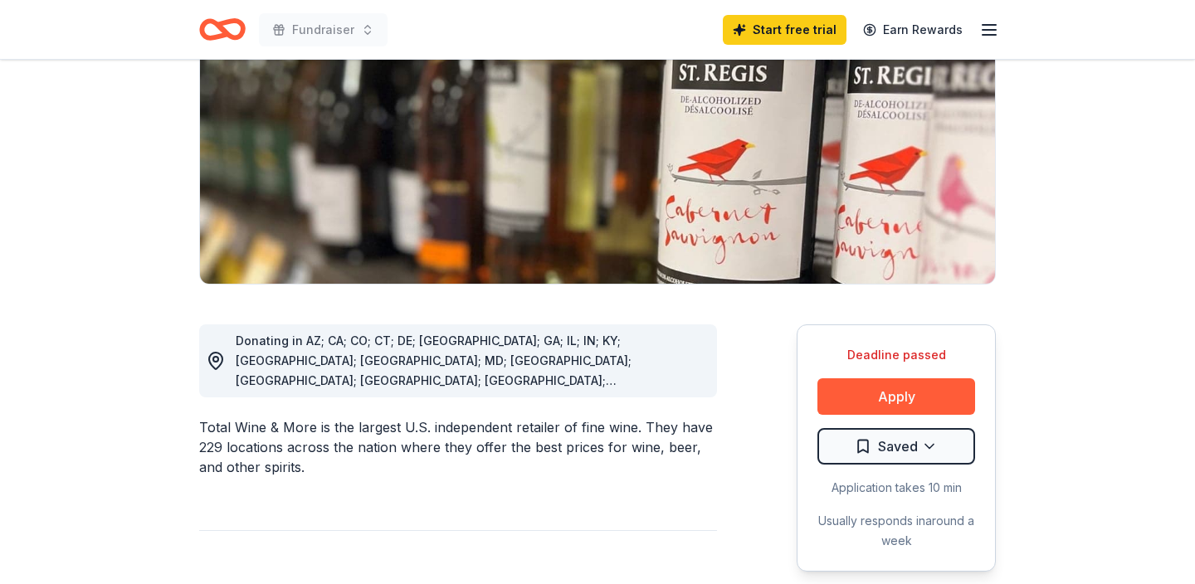
scroll to position [0, 0]
